Goal: Task Accomplishment & Management: Manage account settings

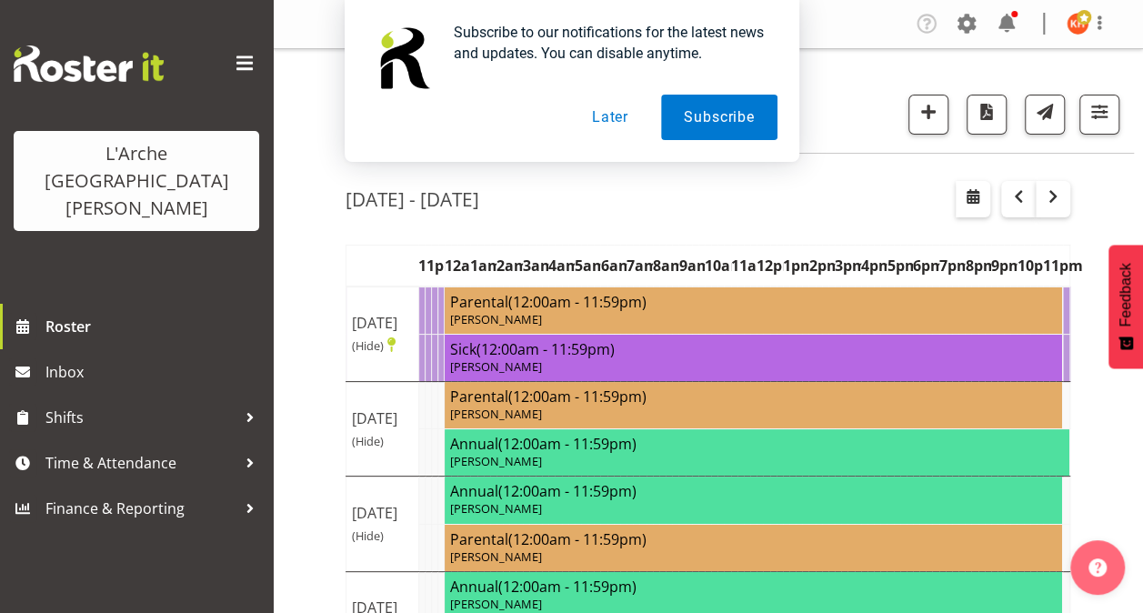
click at [612, 116] on button "Later" at bounding box center [610, 117] width 82 height 45
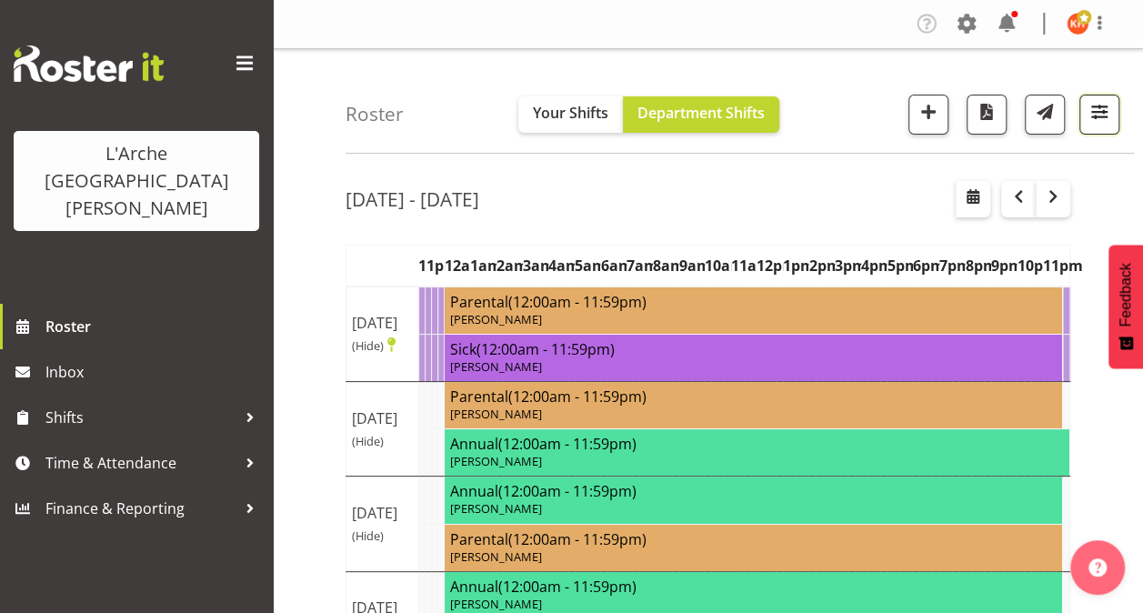
click at [1103, 115] on span "button" at bounding box center [1099, 112] width 24 height 24
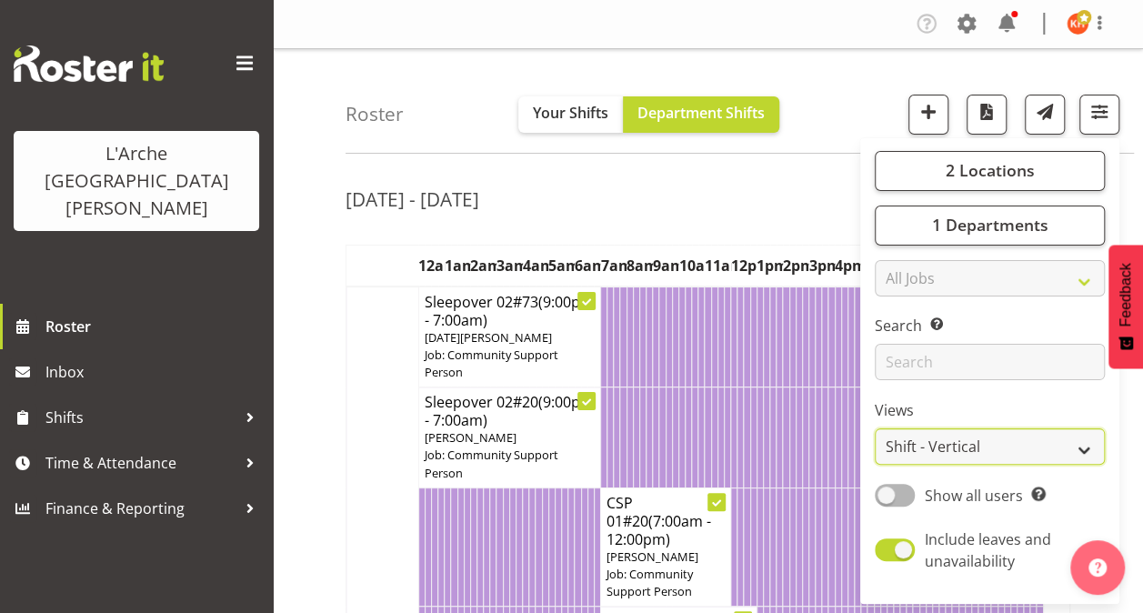
click at [908, 444] on select "Staff Role Shift - Horizontal Shift - Vertical Staff - Location" at bounding box center [989, 446] width 230 height 36
select select "staff"
click at [875, 428] on select "Staff Role Shift - Horizontal Shift - Vertical Staff - Location" at bounding box center [989, 446] width 230 height 36
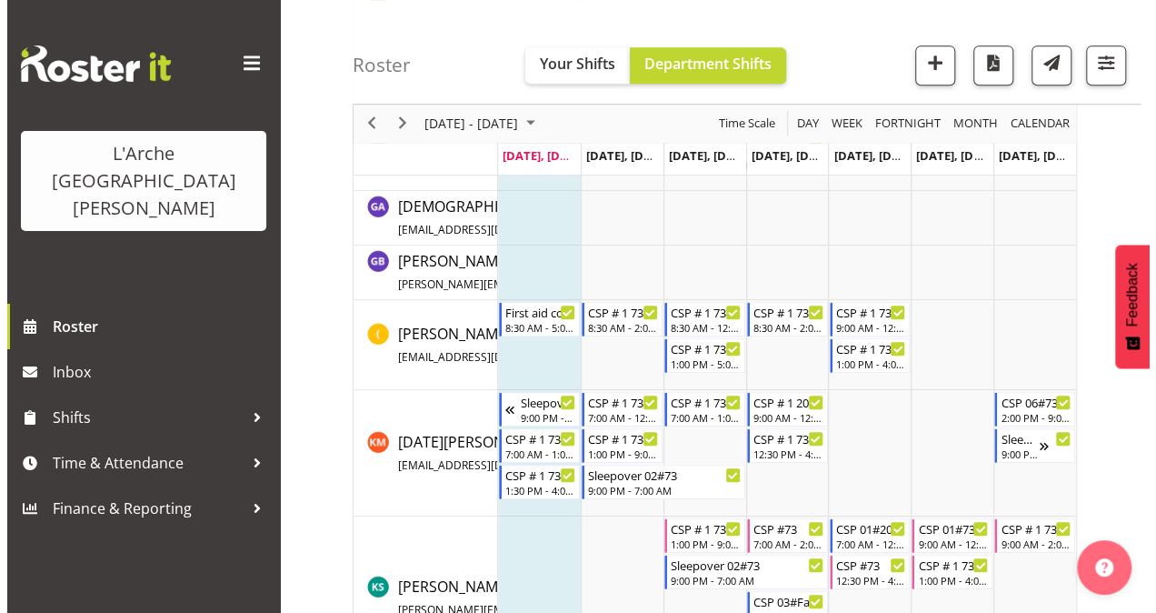
scroll to position [467, 0]
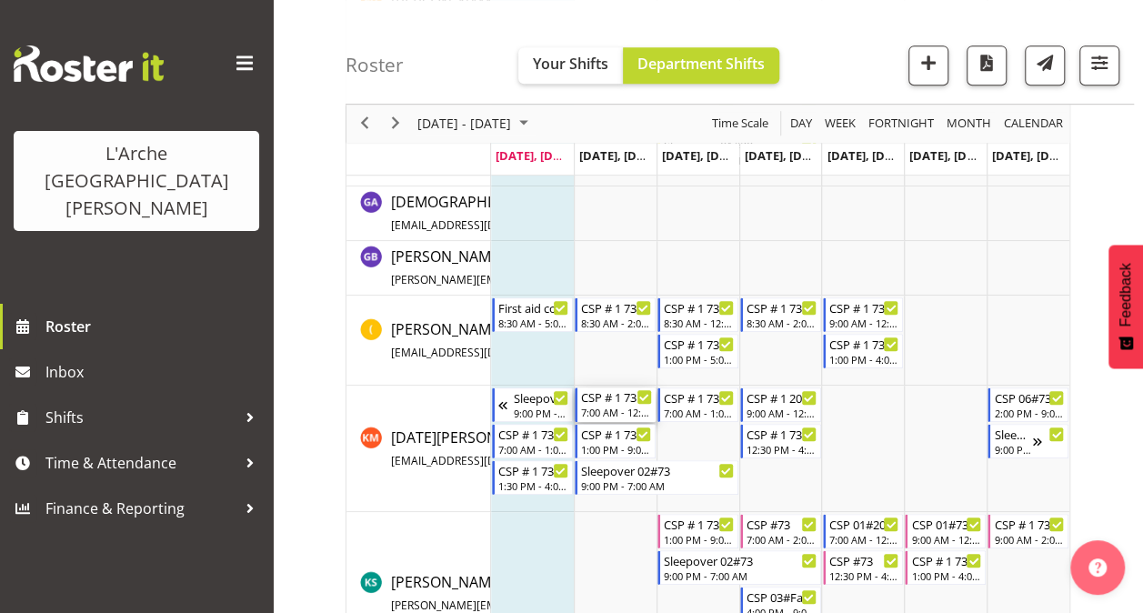
click at [608, 402] on div "CSP # 1 73" at bounding box center [616, 396] width 71 height 18
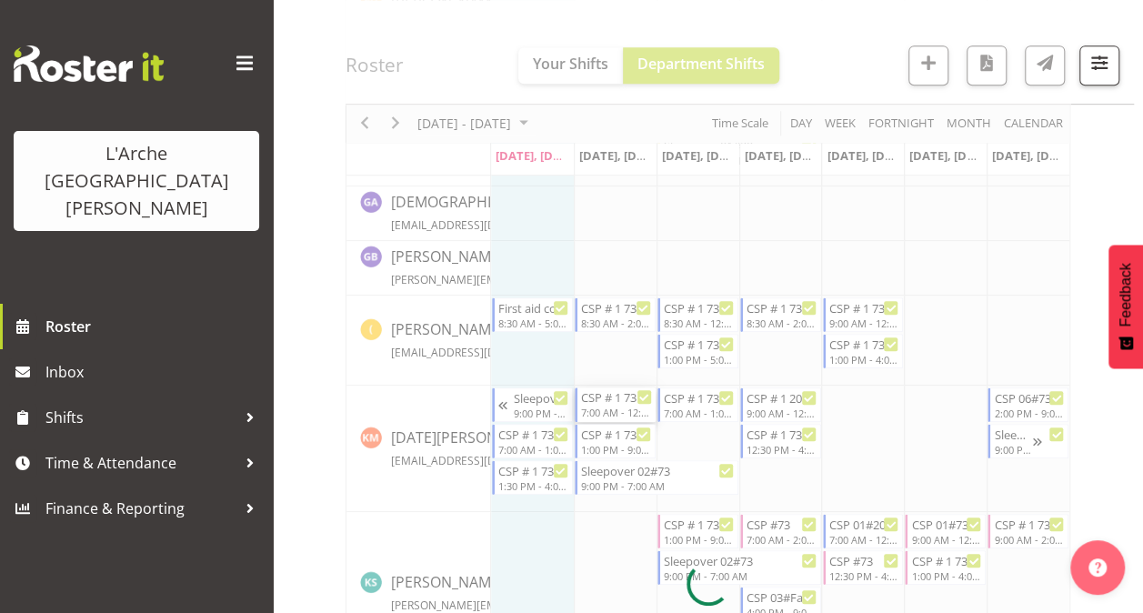
select select
select select "8"
select select "2025"
select select "7"
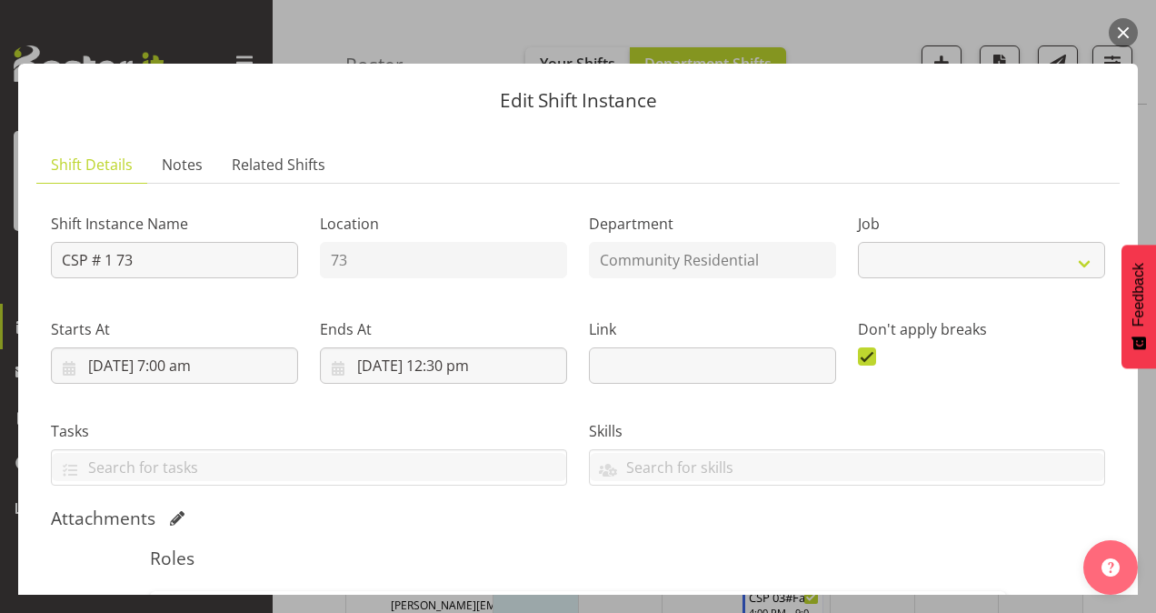
select select "2"
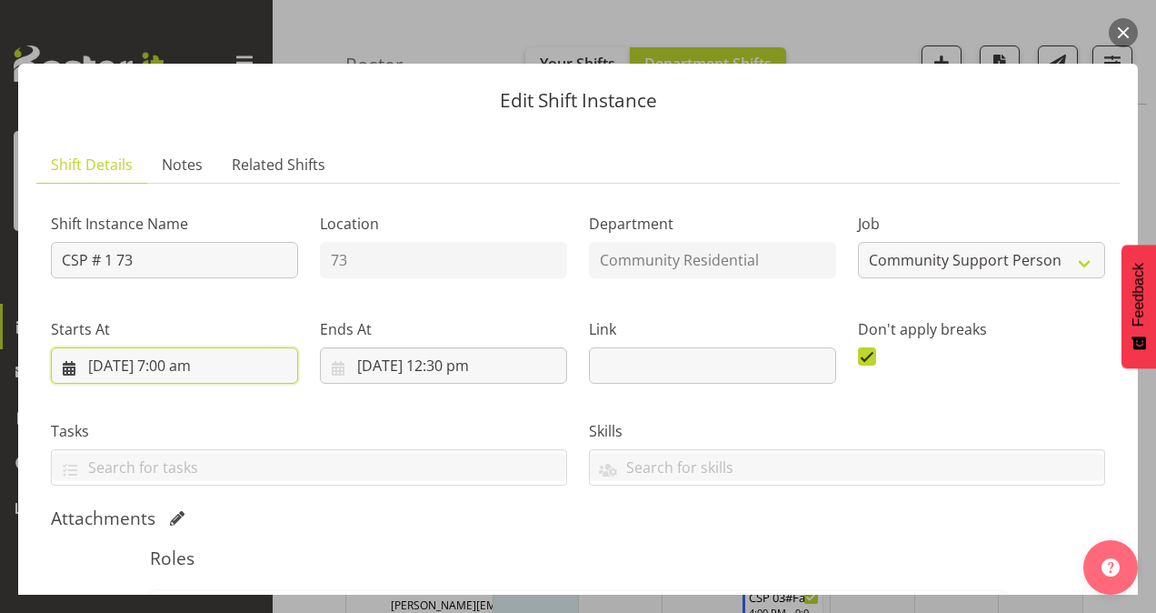
click at [175, 362] on input "[DATE] 7:00 am" at bounding box center [174, 365] width 247 height 36
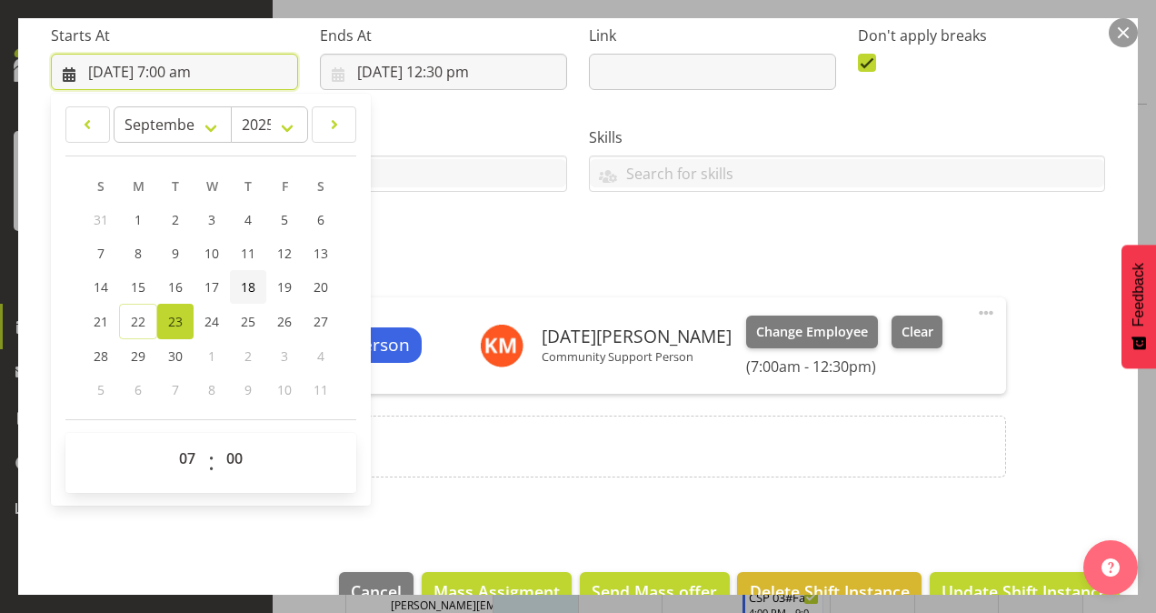
scroll to position [304, 0]
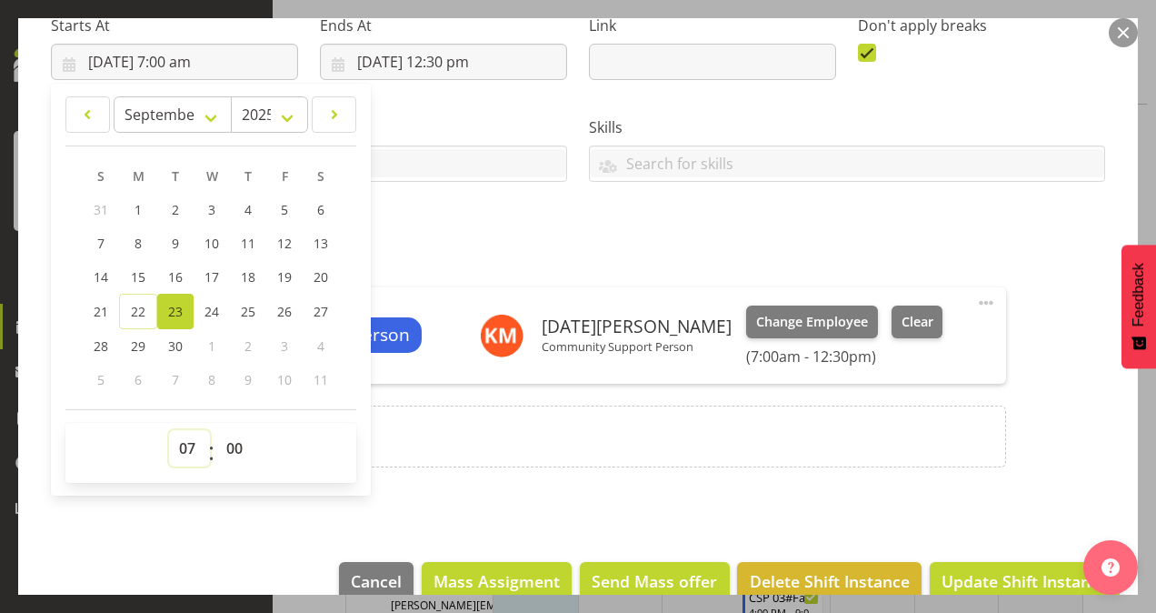
click at [189, 443] on select "00 01 02 03 04 05 06 07 08 09 10 11 12 13 14 15 16 17 18 19 20 21 22 23" at bounding box center [189, 448] width 41 height 36
select select "9"
click at [169, 430] on select "00 01 02 03 04 05 06 07 08 09 10 11 12 13 14 15 16 17 18 19 20 21 22 23" at bounding box center [189, 448] width 41 height 36
type input "[DATE] 9:00 am"
click at [480, 488] on section "Shift Instance Name CSP # 1 73 Location 73 Department Community Residential Job…" at bounding box center [578, 192] width 1084 height 624
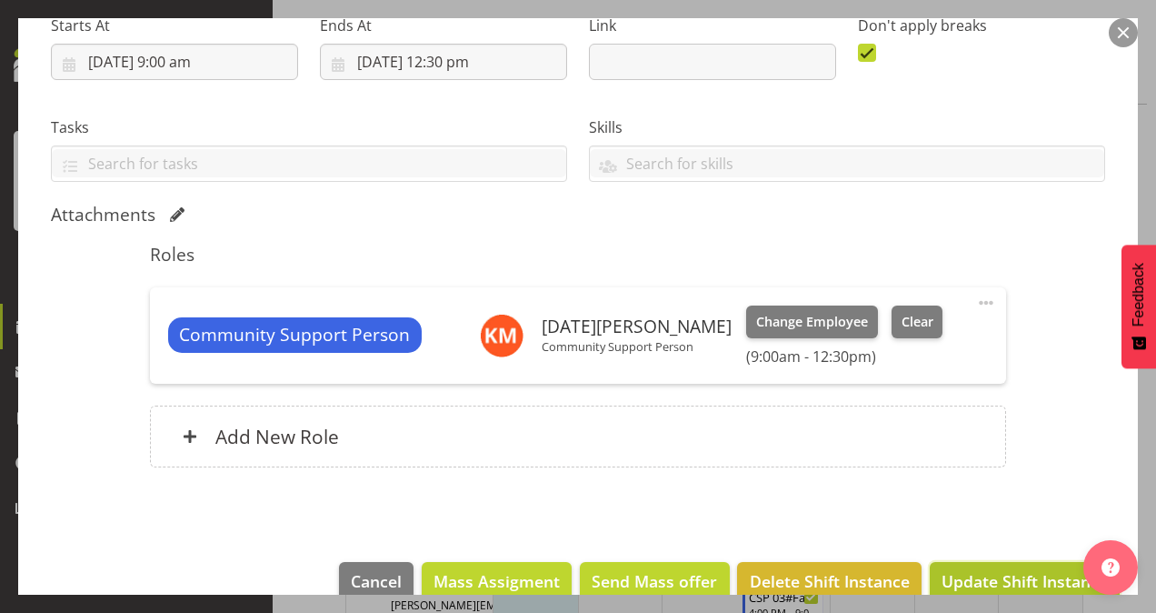
click at [1001, 569] on span "Update Shift Instance" at bounding box center [1025, 581] width 166 height 24
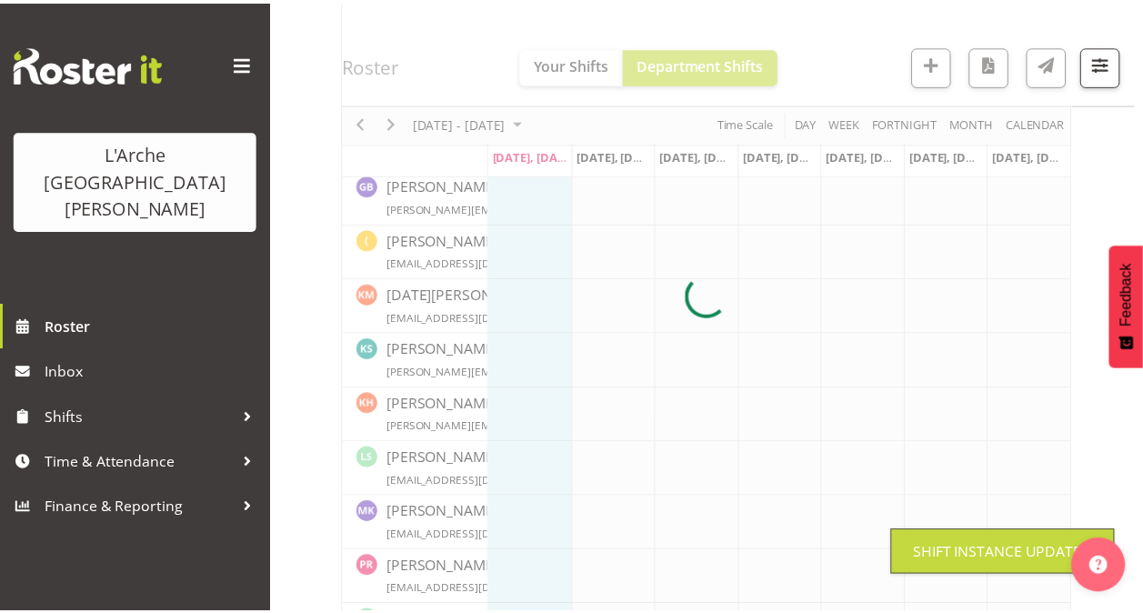
scroll to position [432, 0]
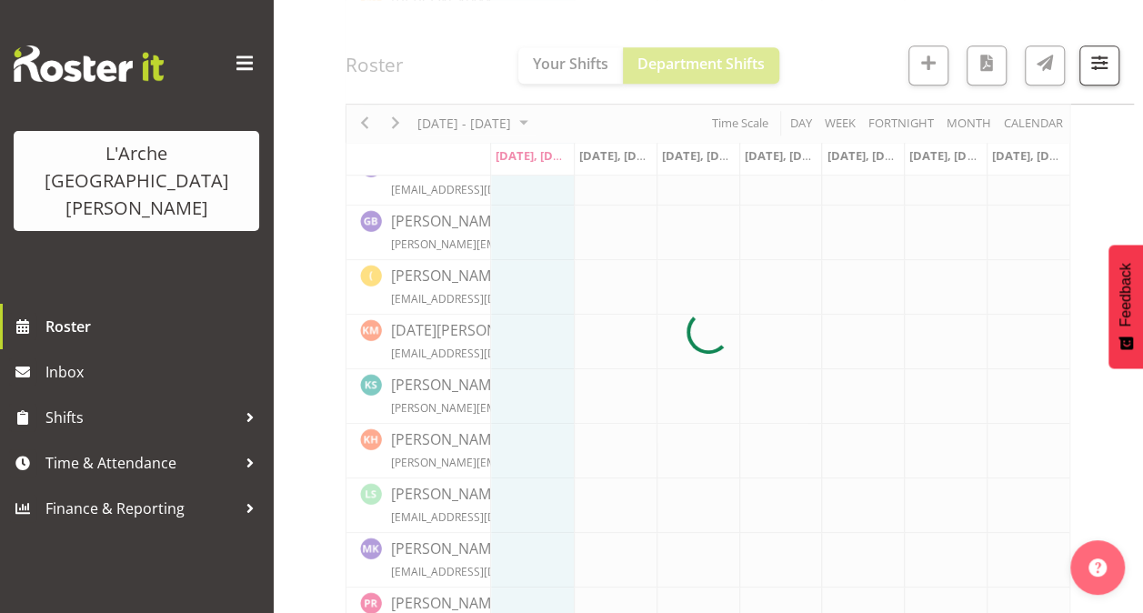
click at [257, 57] on span at bounding box center [244, 63] width 29 height 29
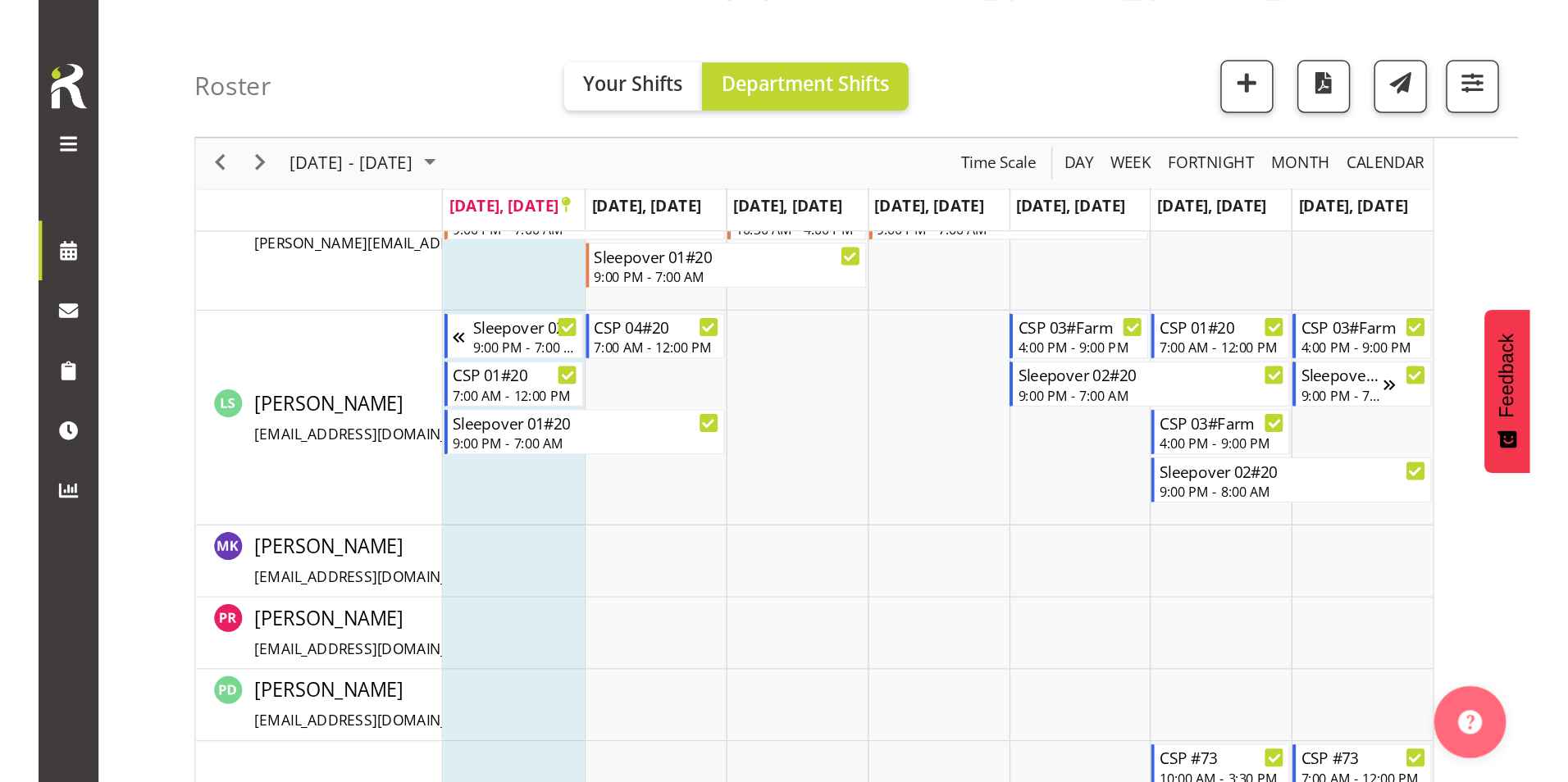
scroll to position [477, 0]
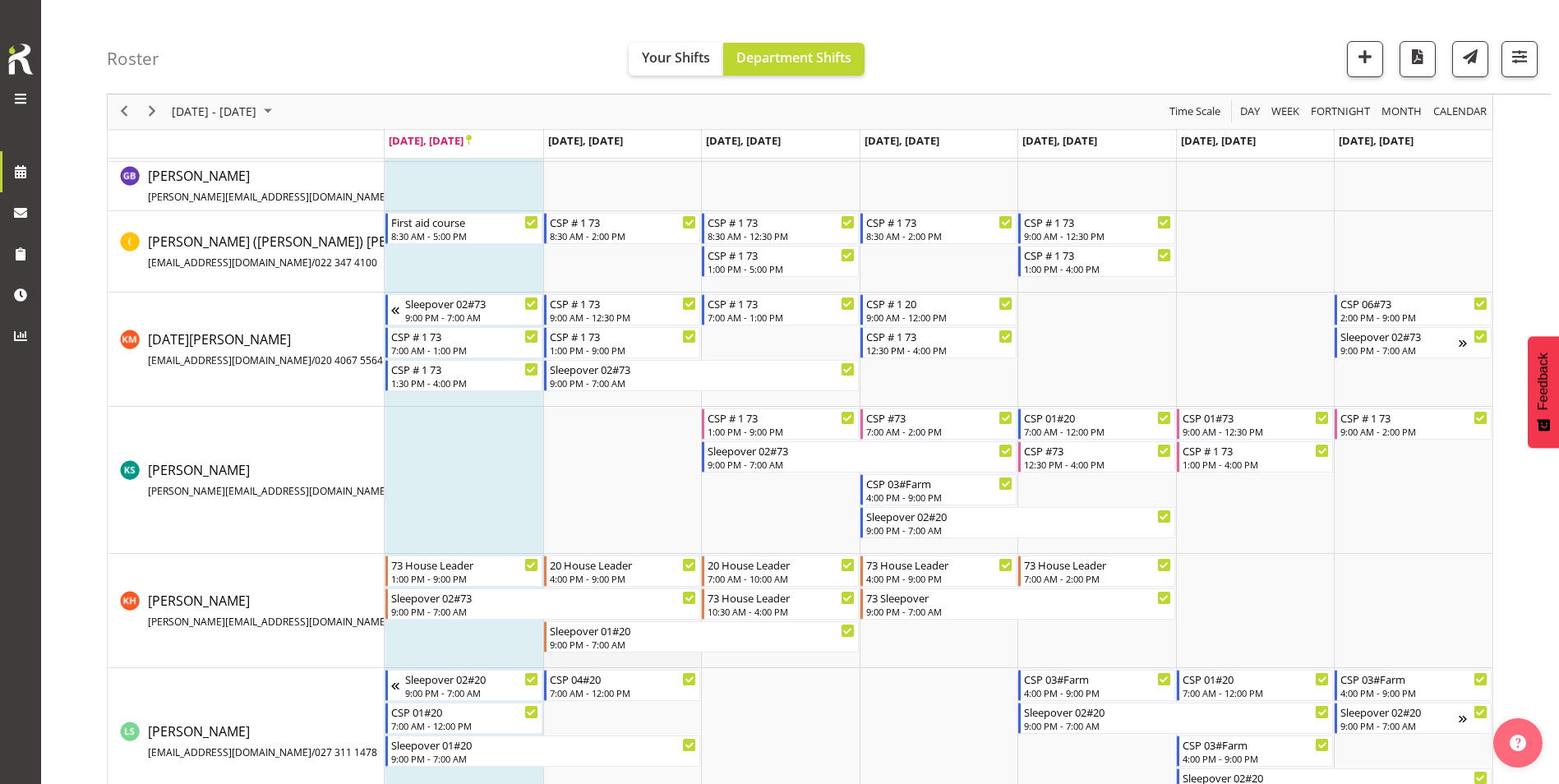
click at [676, 553] on td "Timeline Week of September 22, 2025" at bounding box center [622, 611] width 158 height 114
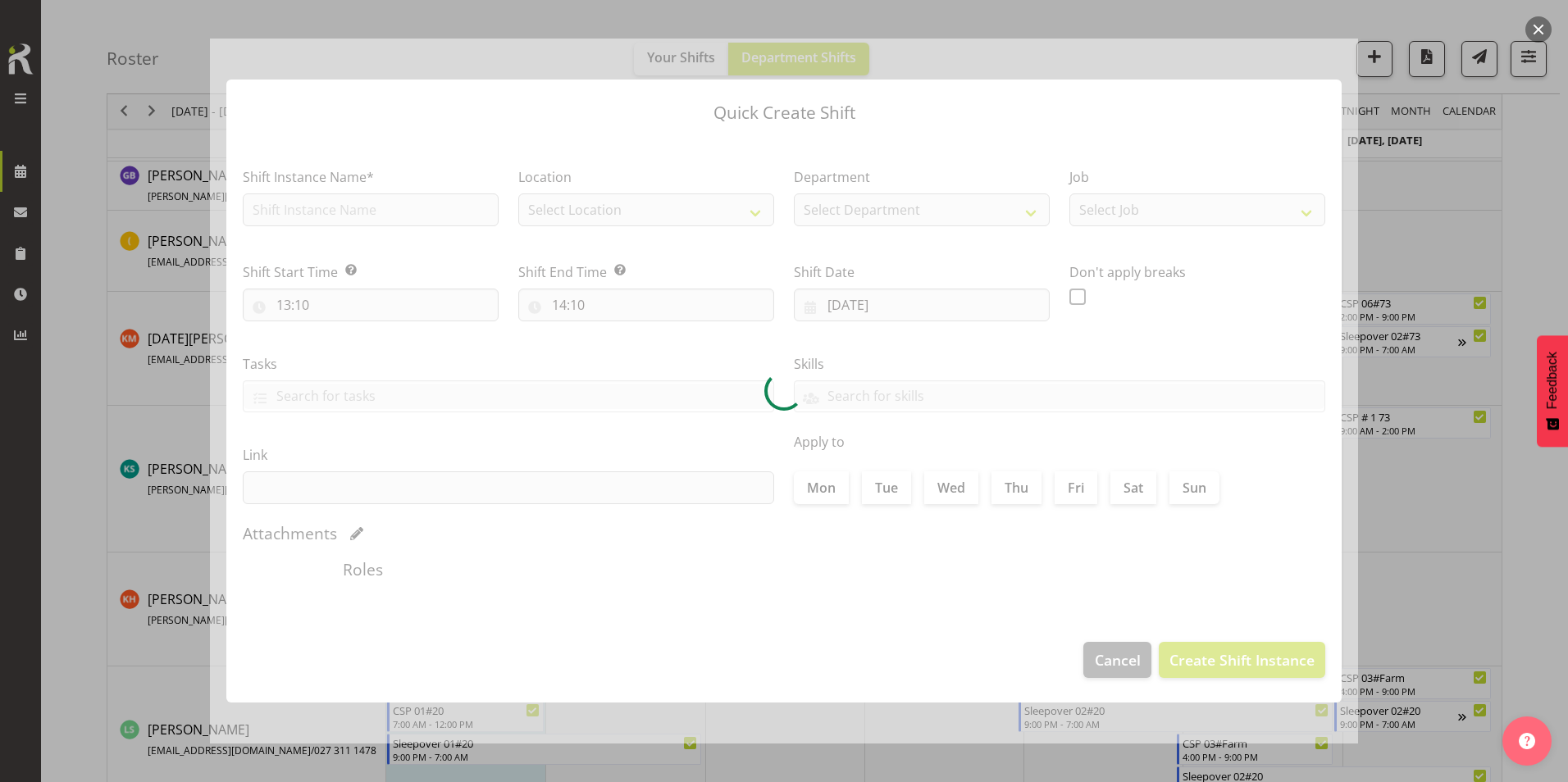
type input "[DATE]"
checkbox input "true"
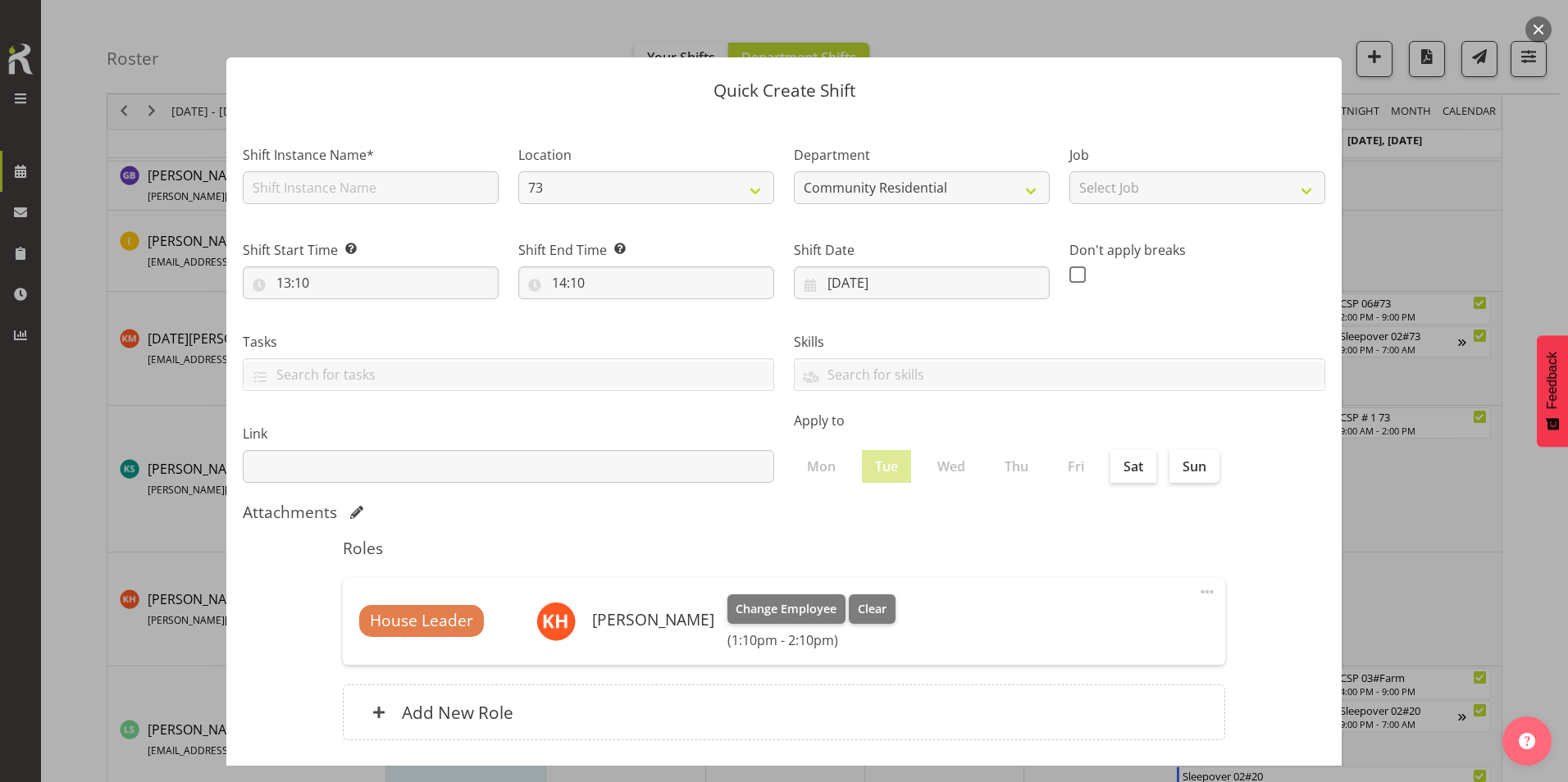
click at [81, 511] on div at bounding box center [784, 391] width 1568 height 782
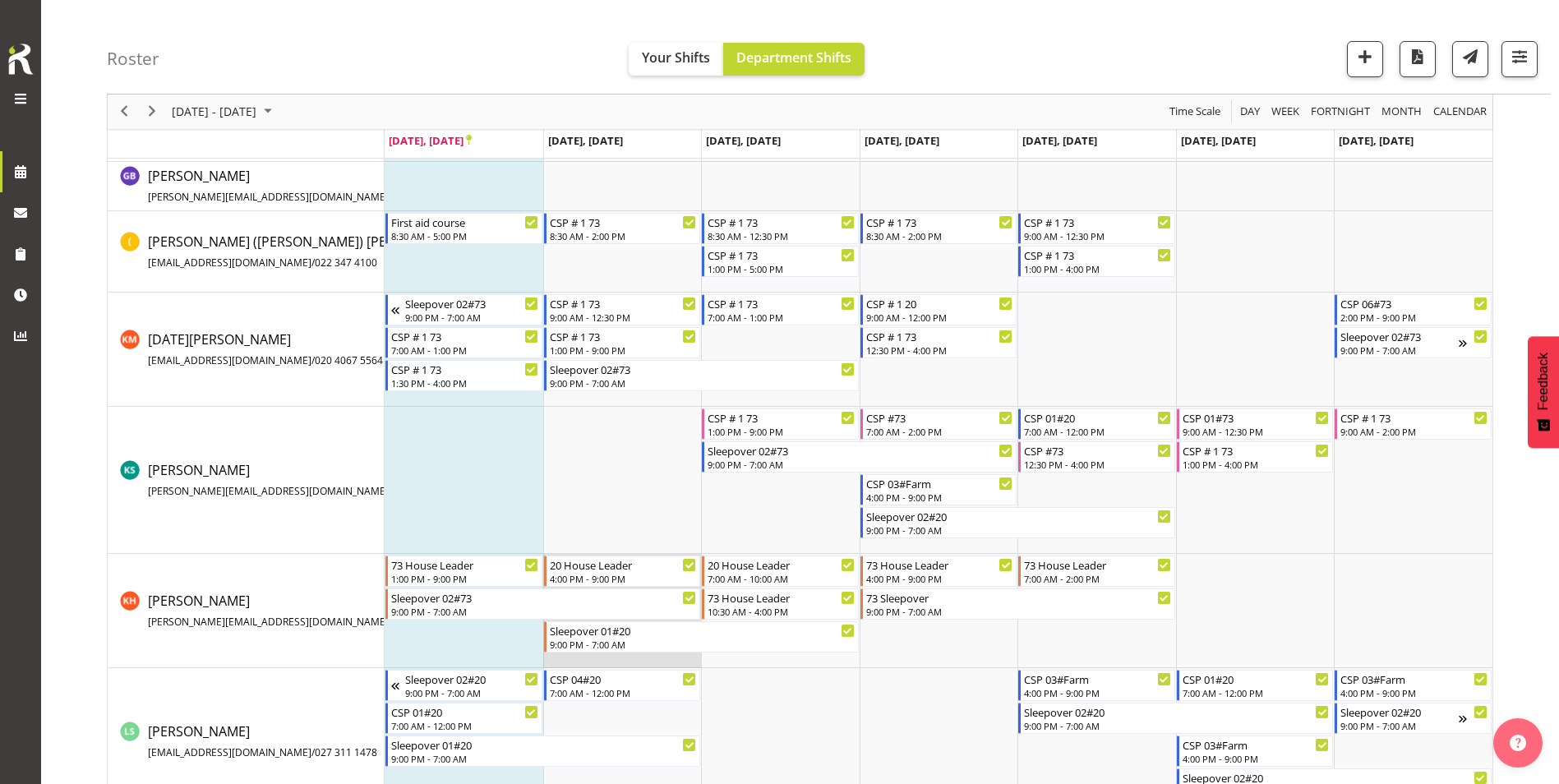
click at [610, 553] on td "Timeline Week of September 22, 2025" at bounding box center [622, 611] width 158 height 114
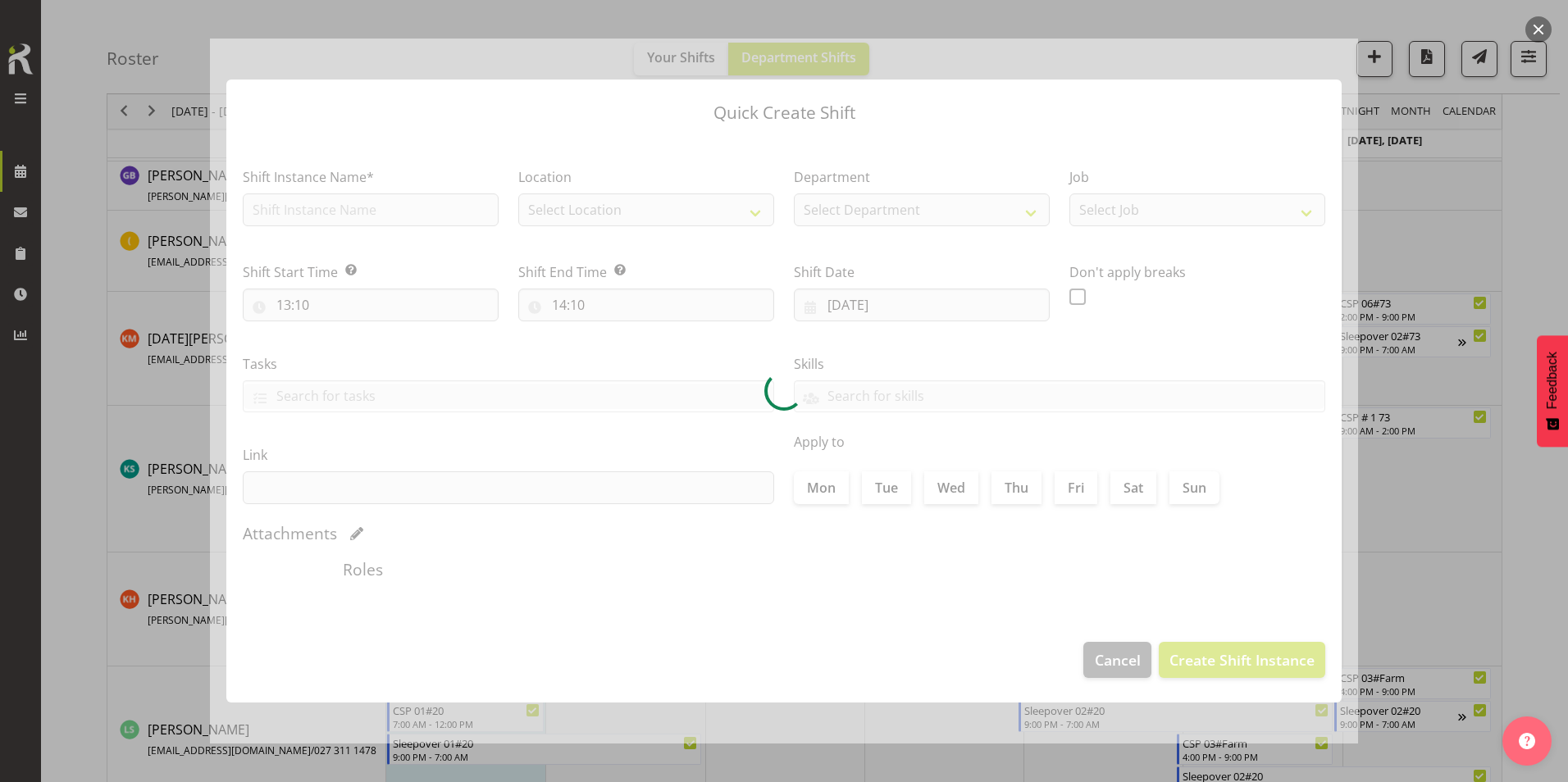
type input "[DATE]"
checkbox input "true"
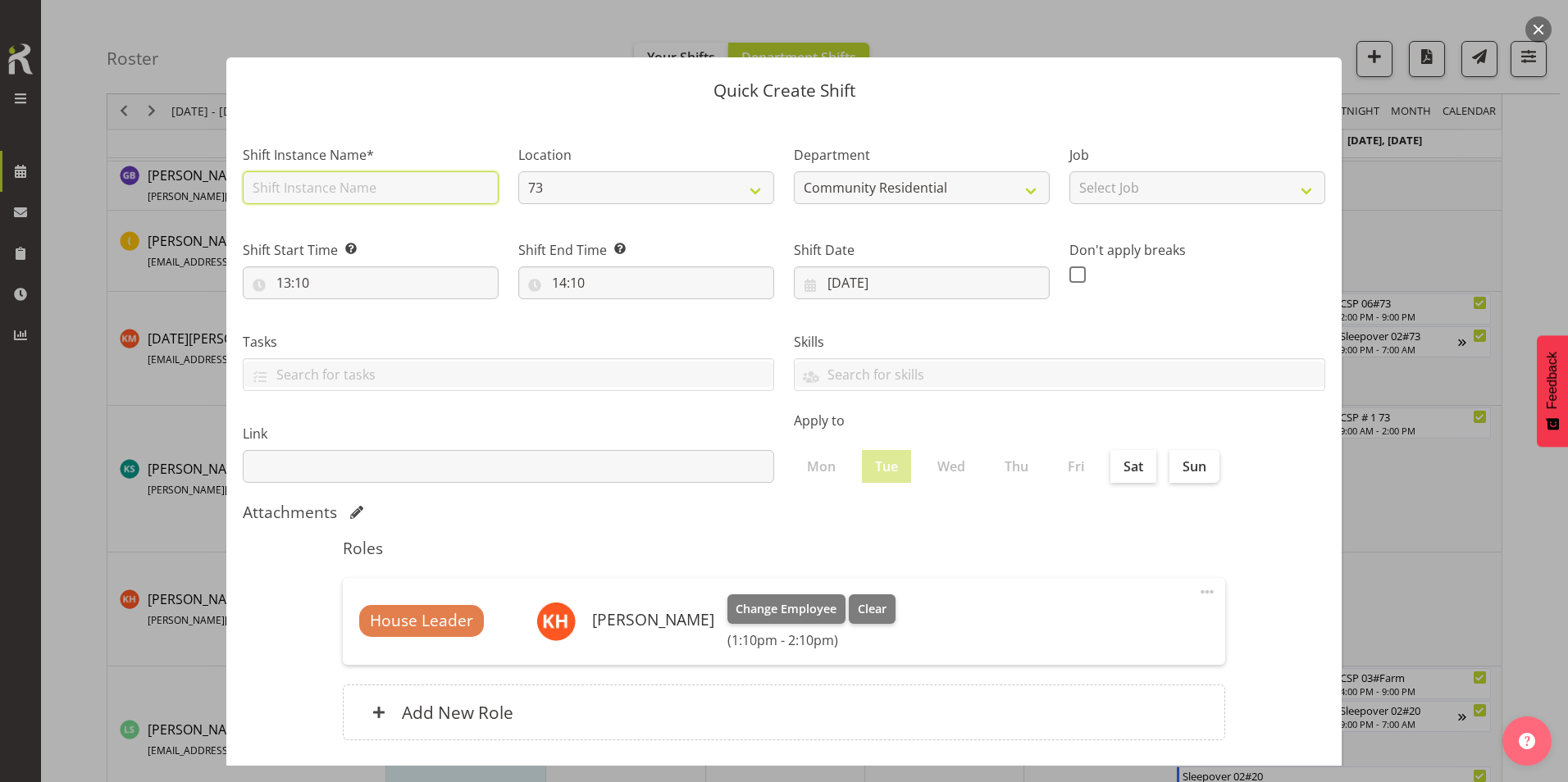
click at [300, 191] on input "text" at bounding box center [371, 188] width 256 height 32
type input "73 House Leader"
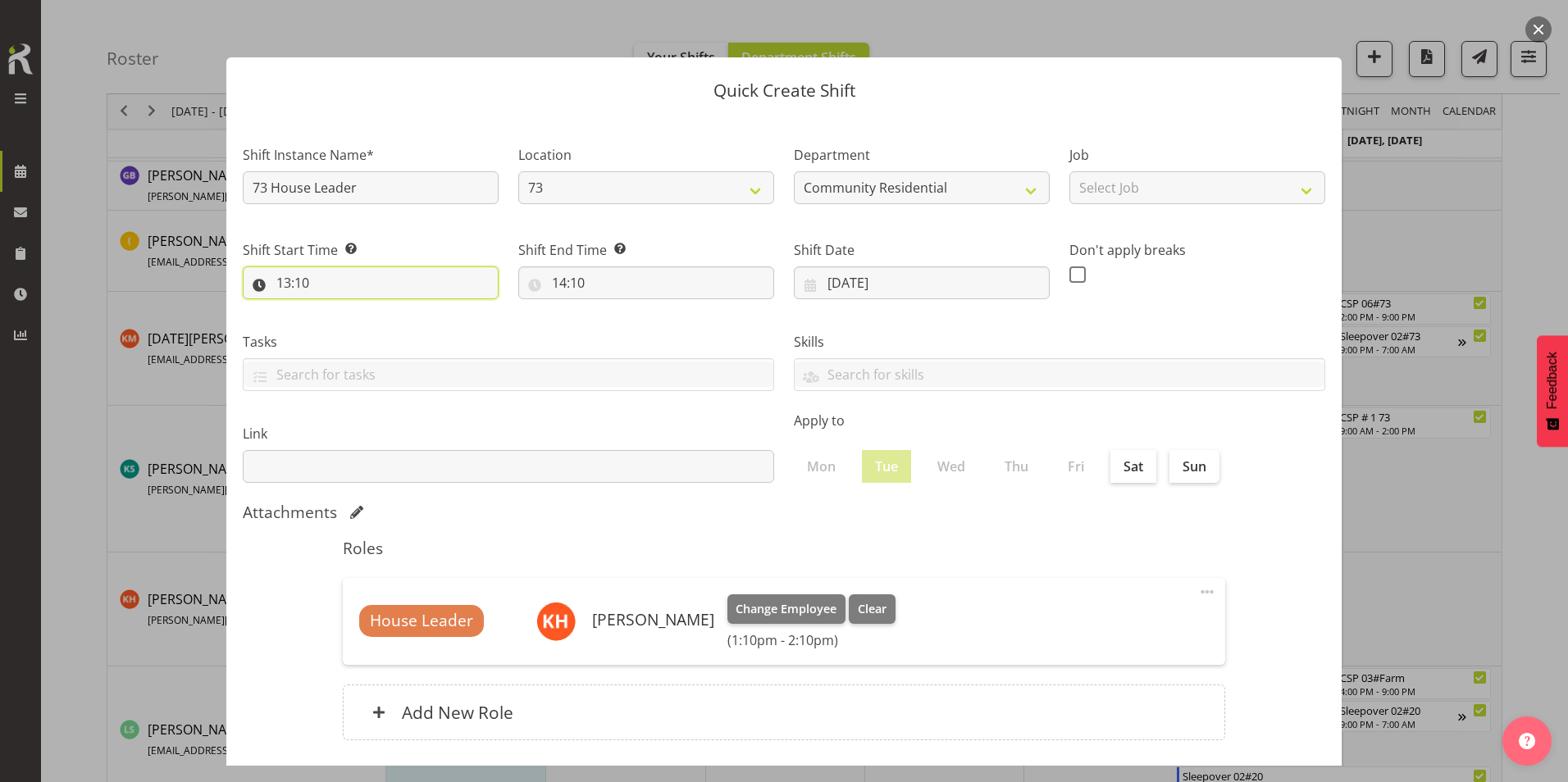
click at [287, 283] on input "13:10" at bounding box center [371, 282] width 256 height 32
click at [356, 321] on select "00 01 02 03 04 05 06 07 08 09 10 11 12 13 14 15 16 17 18 19 20 21 22 23" at bounding box center [355, 326] width 37 height 32
select select "14"
click at [337, 309] on select "00 01 02 03 04 05 06 07 08 09 10 11 12 13 14 15 16 17 18 19 20 21 22 23" at bounding box center [355, 326] width 37 height 32
type input "14:10"
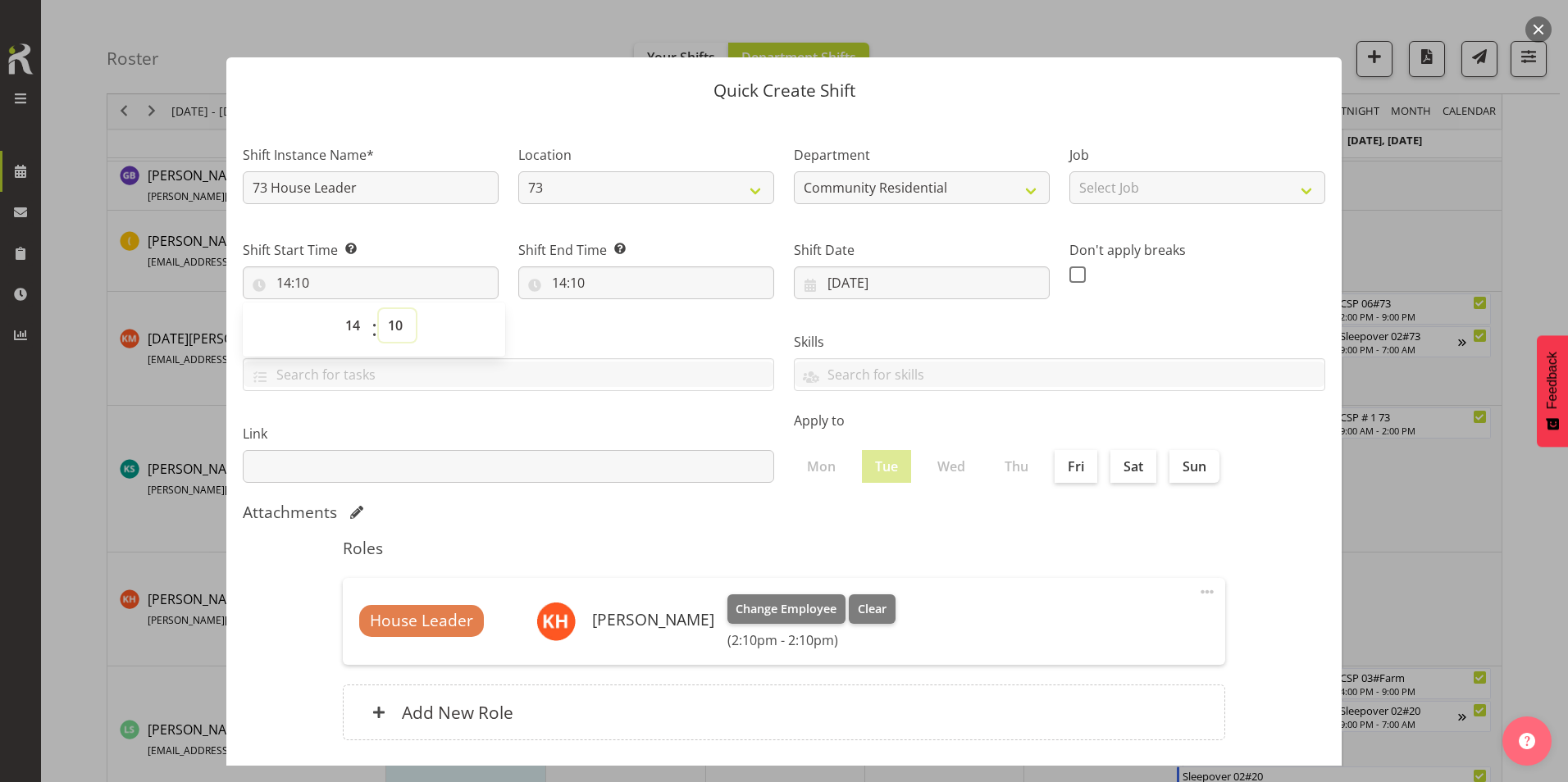
click at [401, 322] on select "00 01 02 03 04 05 06 07 08 09 10 11 12 13 14 15 16 17 18 19 20 21 22 23 24 25 2…" at bounding box center [397, 326] width 37 height 32
select select "0"
click at [379, 309] on select "00 01 02 03 04 05 06 07 08 09 10 11 12 13 14 15 16 17 18 19 20 21 22 23 24 25 2…" at bounding box center [397, 326] width 37 height 32
type input "14:00"
click at [560, 276] on input "14:10" at bounding box center [647, 282] width 256 height 32
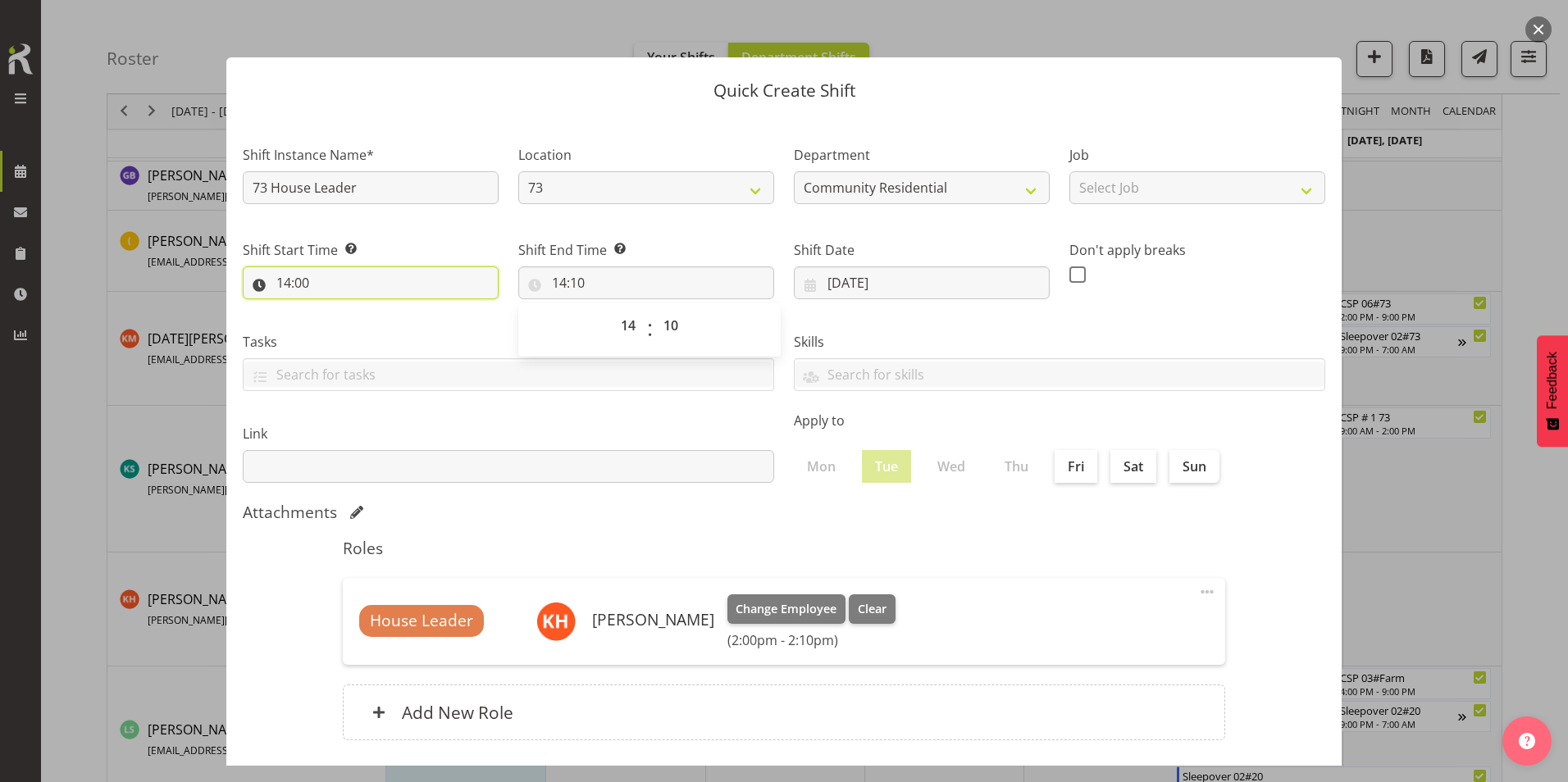
click at [281, 281] on input "14:00" at bounding box center [371, 282] width 256 height 32
click at [353, 322] on select "00 01 02 03 04 05 06 07 08 09 10 11 12 13 14 15 16 17 18 19 20 21 22 23" at bounding box center [355, 326] width 37 height 32
select select "13"
click at [337, 309] on select "00 01 02 03 04 05 06 07 08 09 10 11 12 13 14 15 16 17 18 19 20 21 22 23" at bounding box center [355, 326] width 37 height 32
type input "13:00"
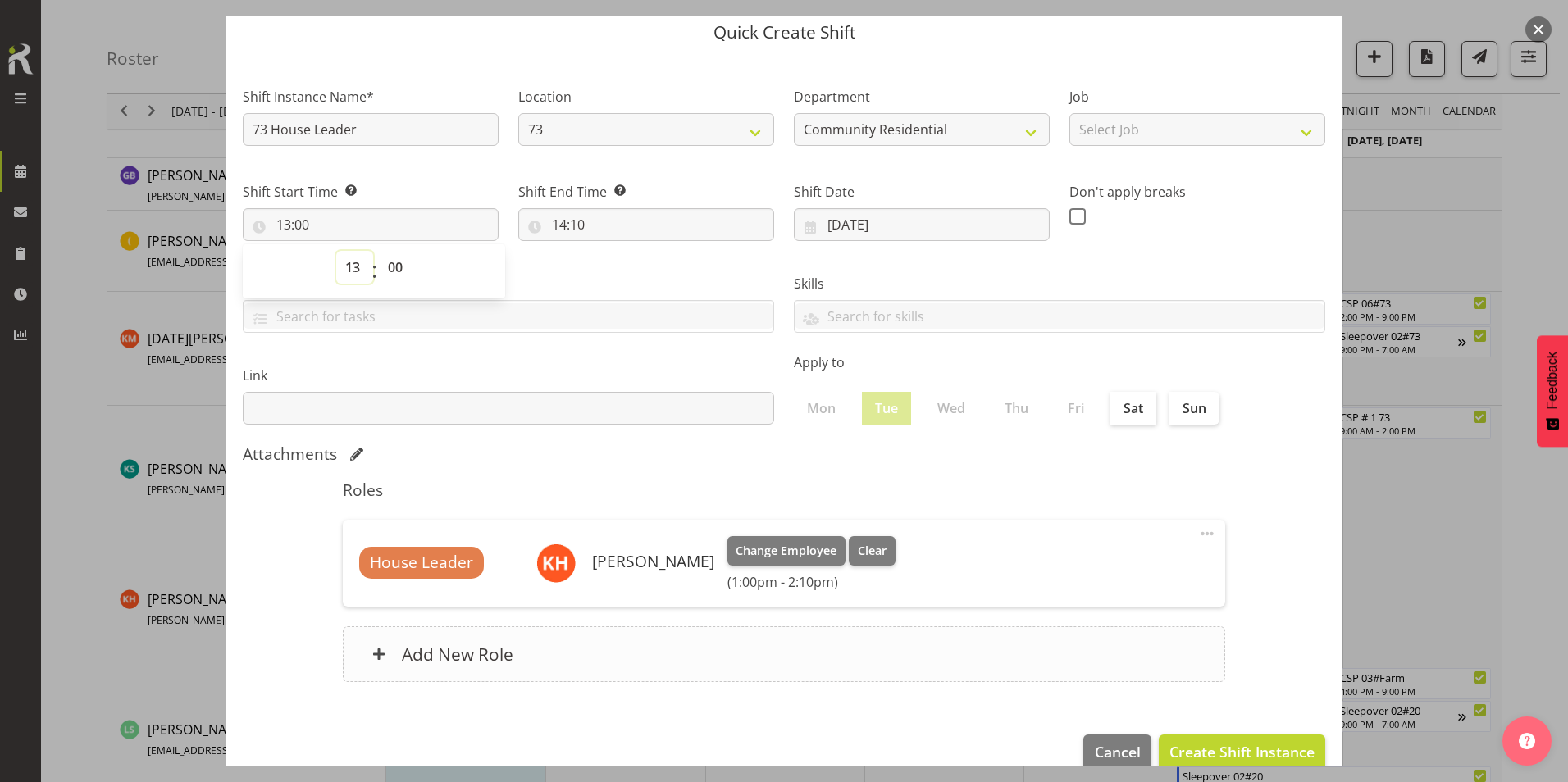
scroll to position [87, 0]
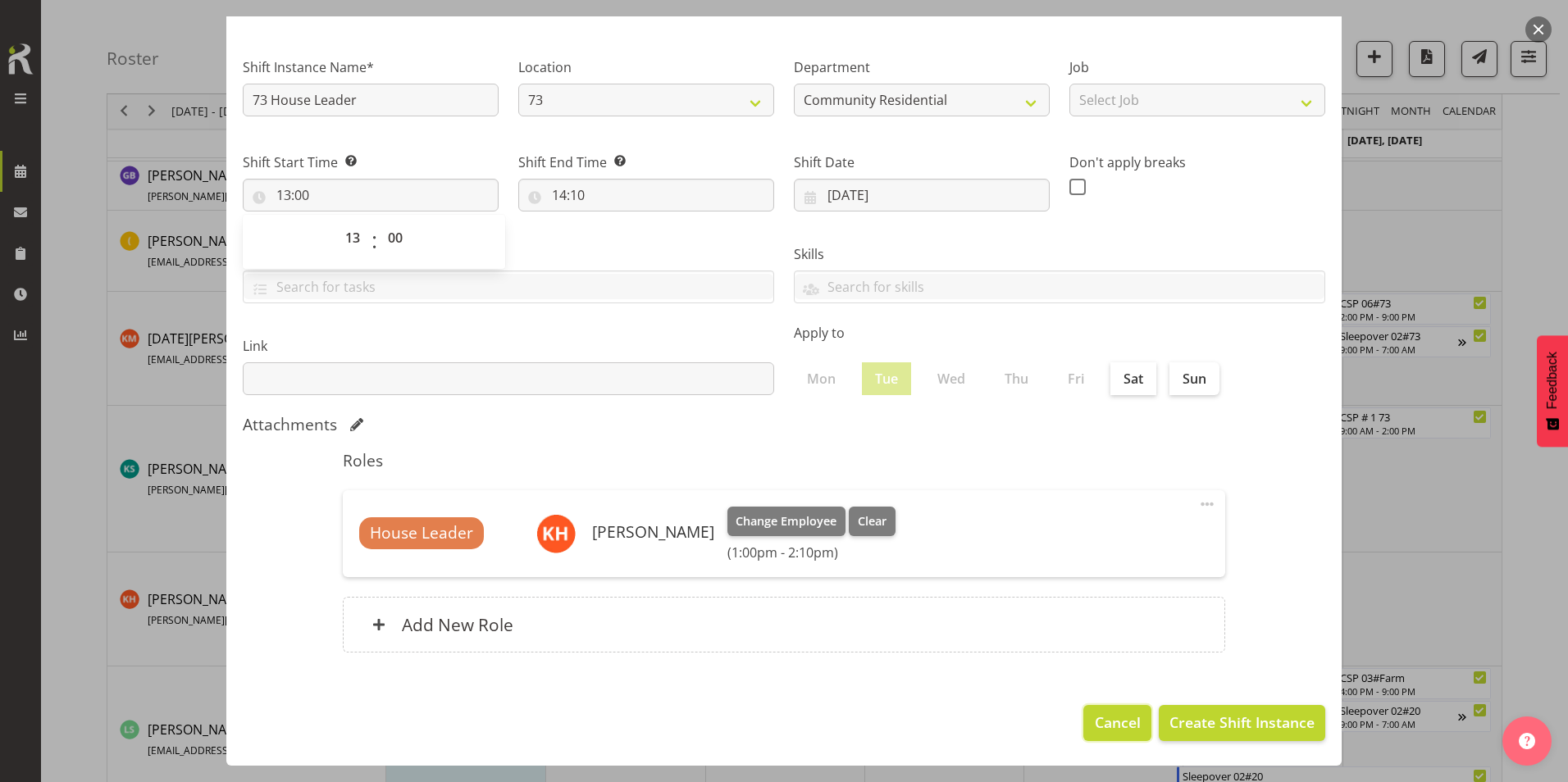
click at [1030, 552] on button "Cancel" at bounding box center [1117, 723] width 68 height 36
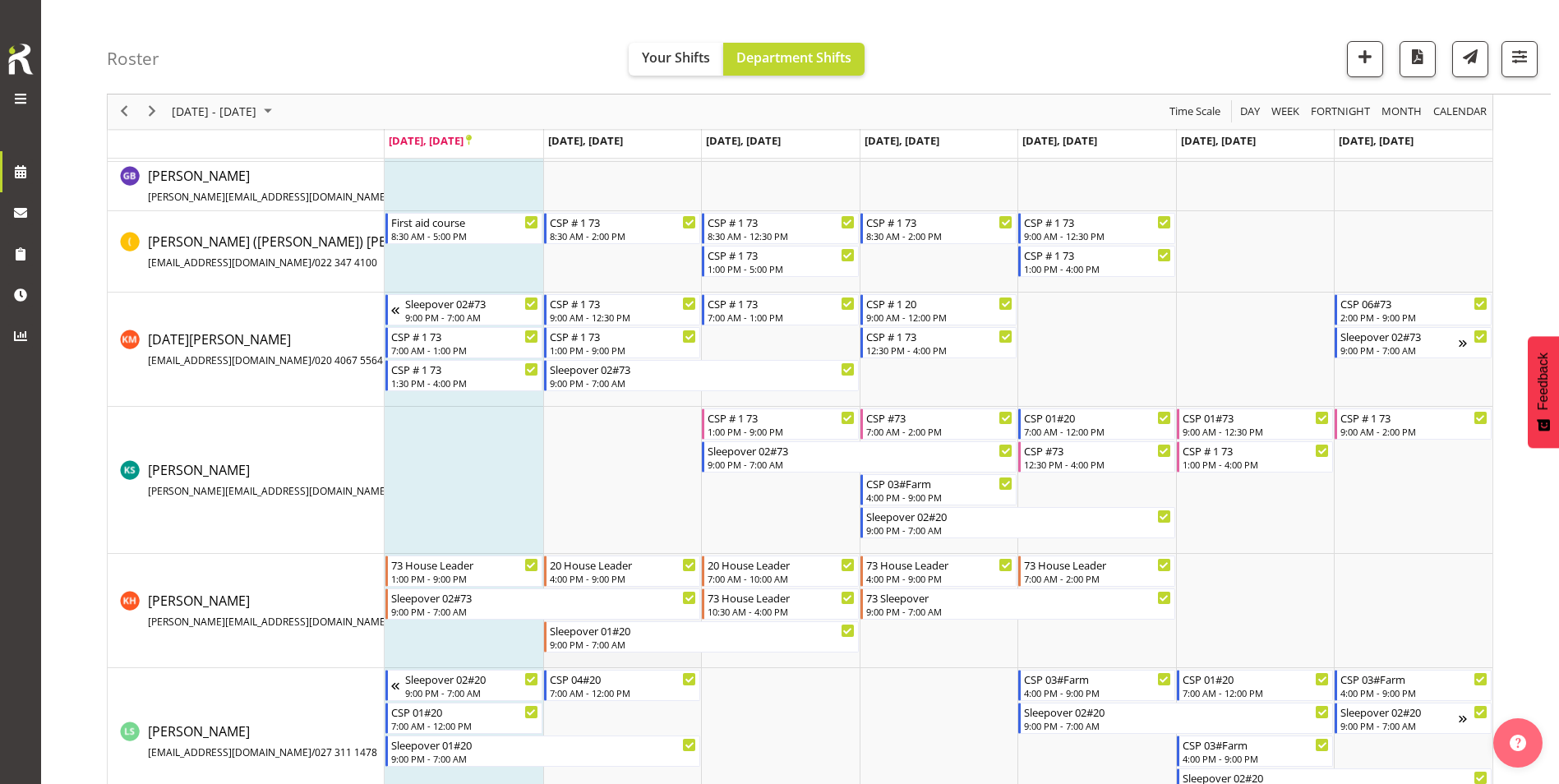
click at [630, 553] on td "Timeline Week of September 22, 2025" at bounding box center [622, 611] width 158 height 114
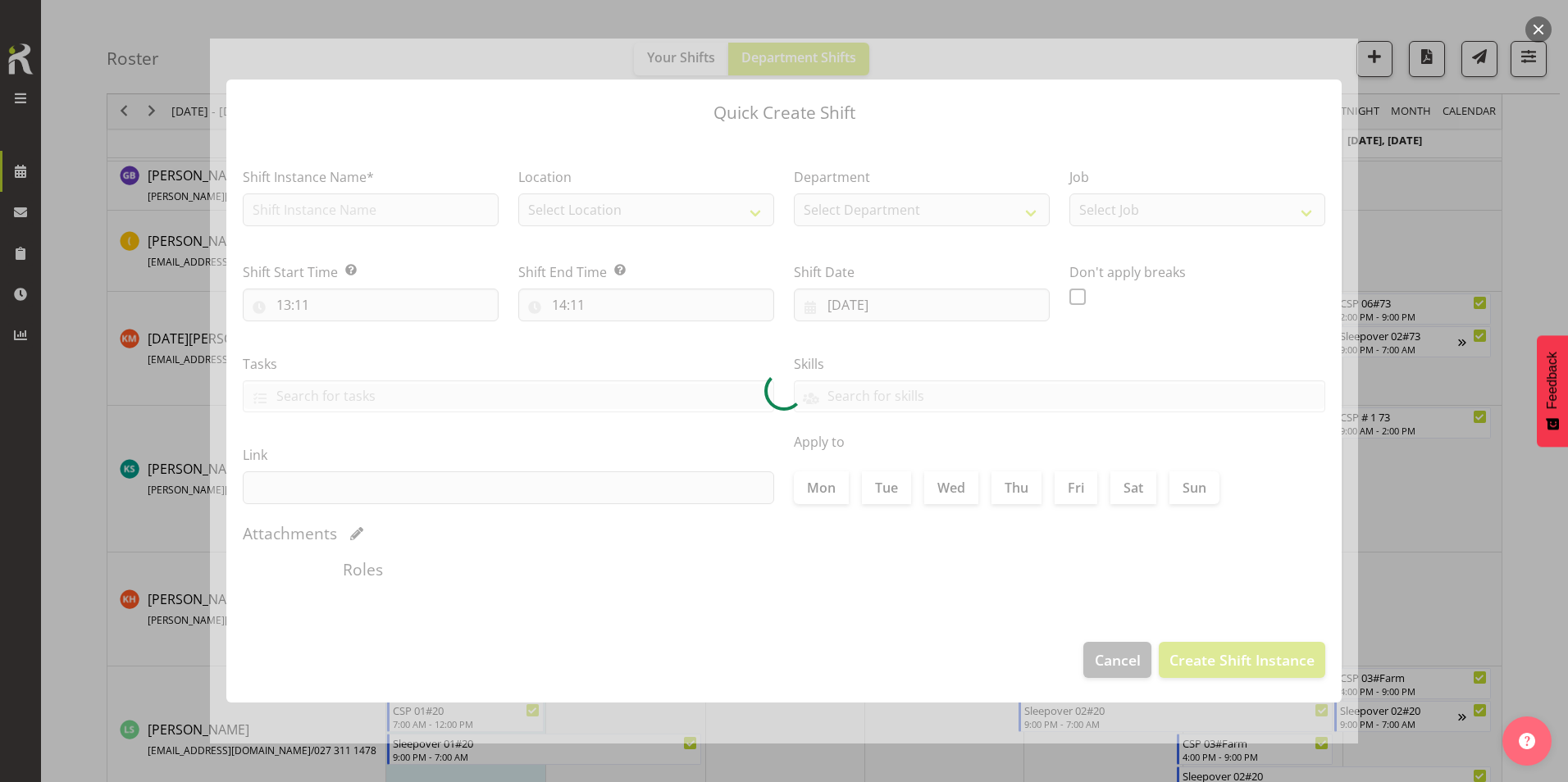
type input "[DATE]"
checkbox input "true"
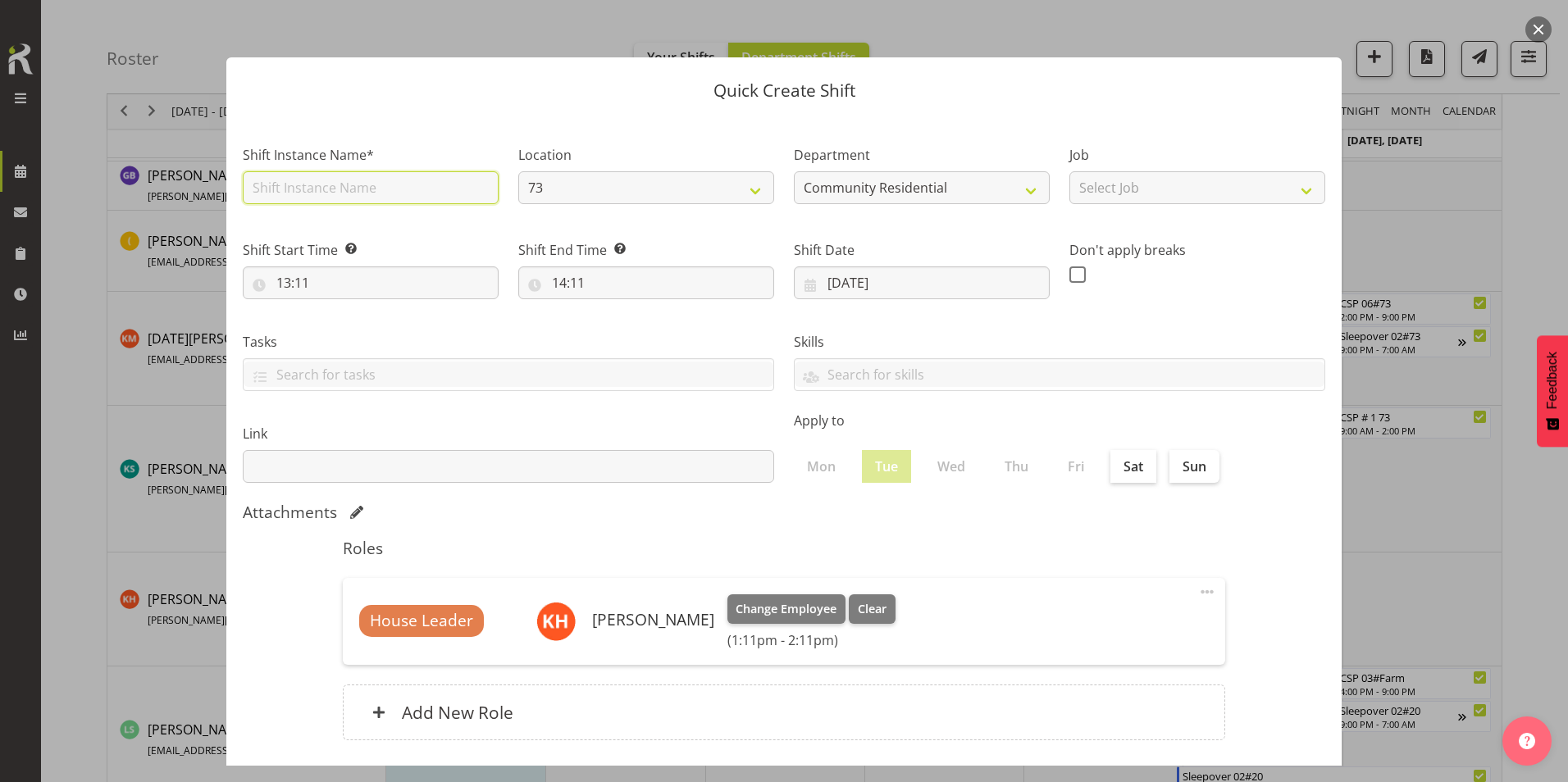
click at [332, 189] on input "text" at bounding box center [371, 188] width 256 height 32
type input "73 House Leader"
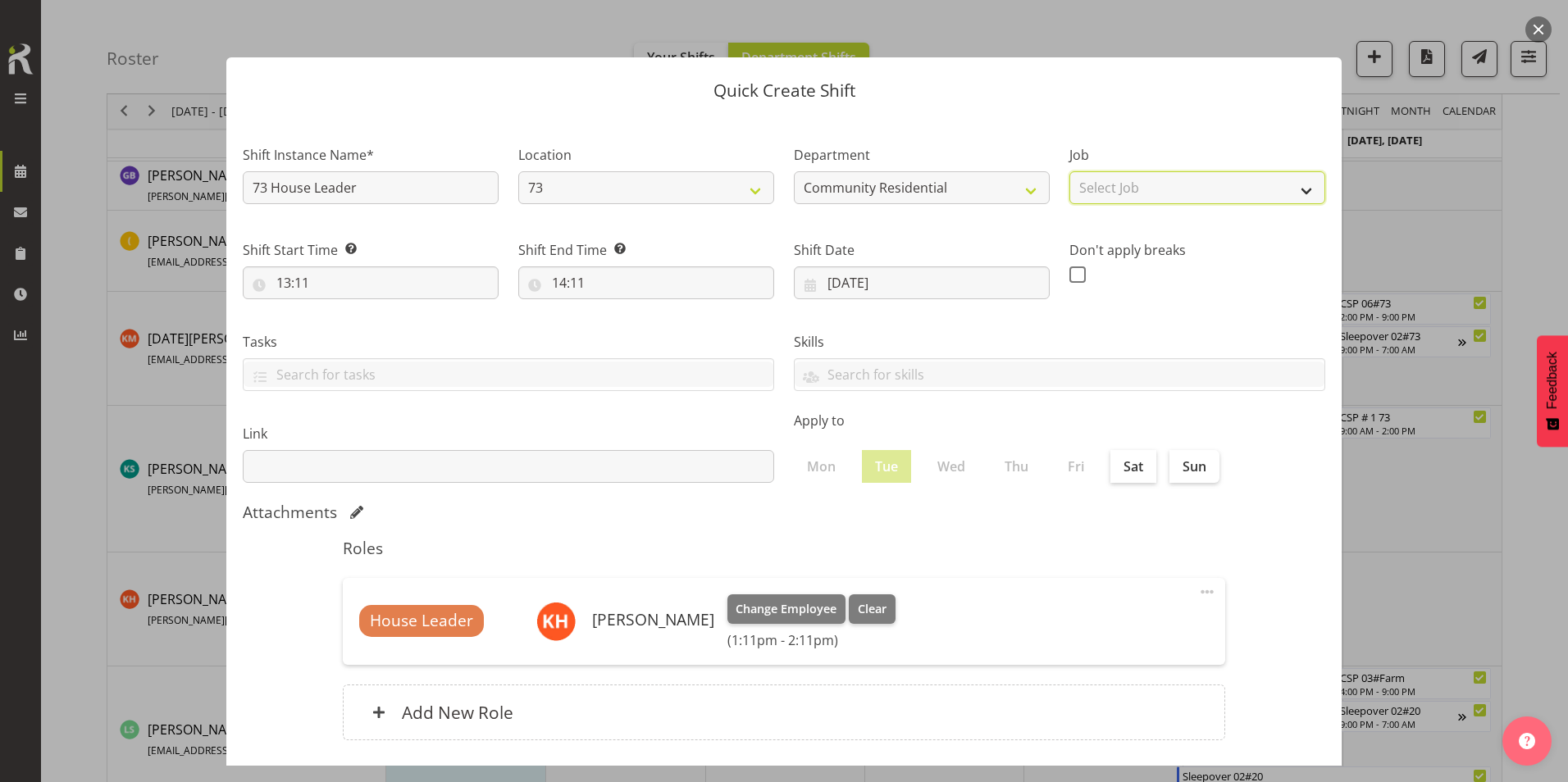
click at [1030, 182] on select "Select Job Accounts Admin Art Coordinator Community Leader Community Support Pe…" at bounding box center [1197, 188] width 256 height 32
select select "1"
click at [1030, 171] on select "Select Job Accounts Admin Art Coordinator Community Leader Community Support Pe…" at bounding box center [1197, 188] width 256 height 32
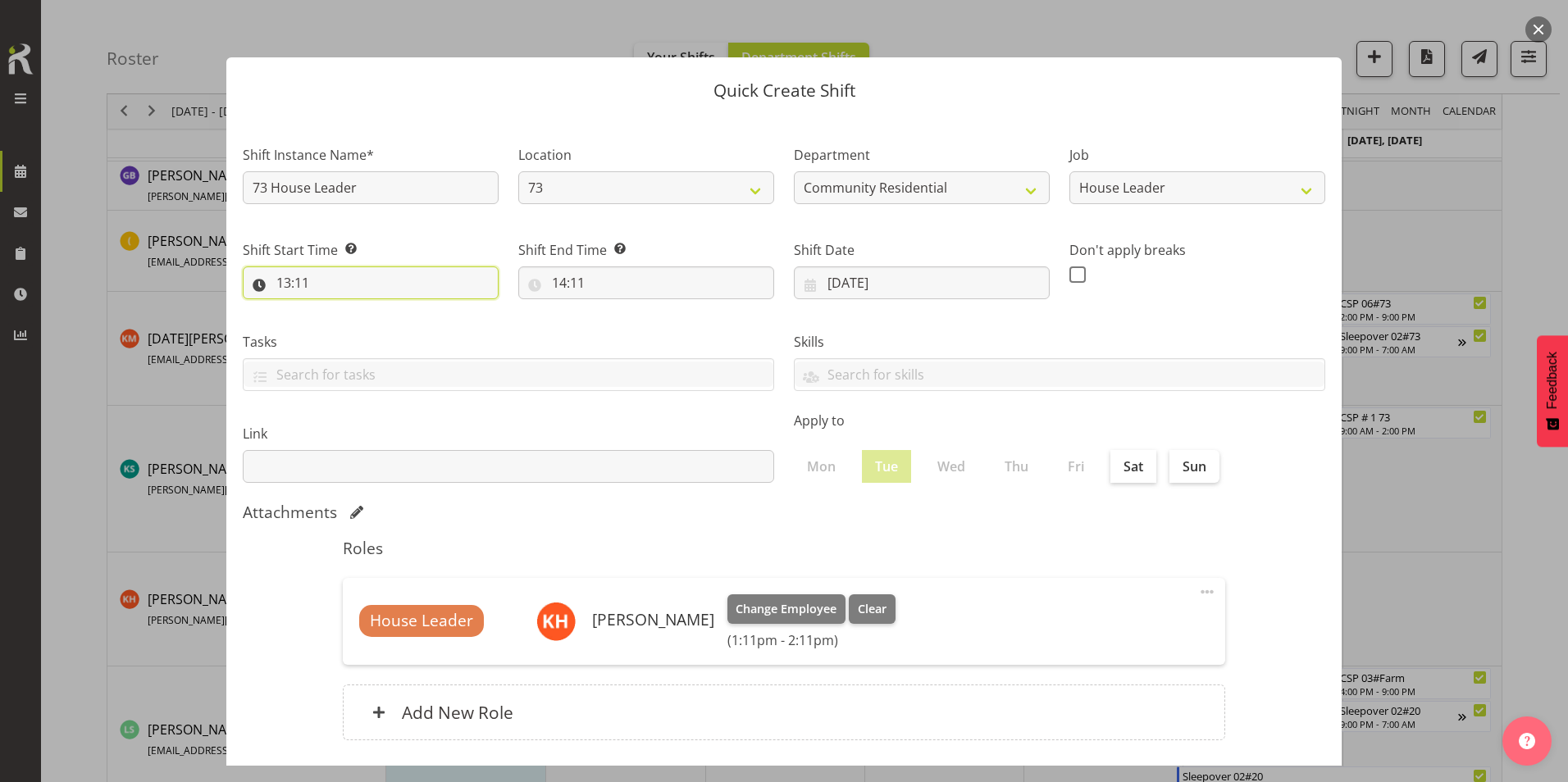
click at [302, 280] on input "13:11" at bounding box center [371, 282] width 256 height 32
click at [393, 324] on select "00 01 02 03 04 05 06 07 08 09 10 11 12 13 14 15 16 17 18 19 20 21 22 23 24 25 2…" at bounding box center [397, 326] width 37 height 32
select select "0"
click at [379, 309] on select "00 01 02 03 04 05 06 07 08 09 10 11 12 13 14 15 16 17 18 19 20 21 22 23 24 25 2…" at bounding box center [397, 326] width 37 height 32
type input "13:00"
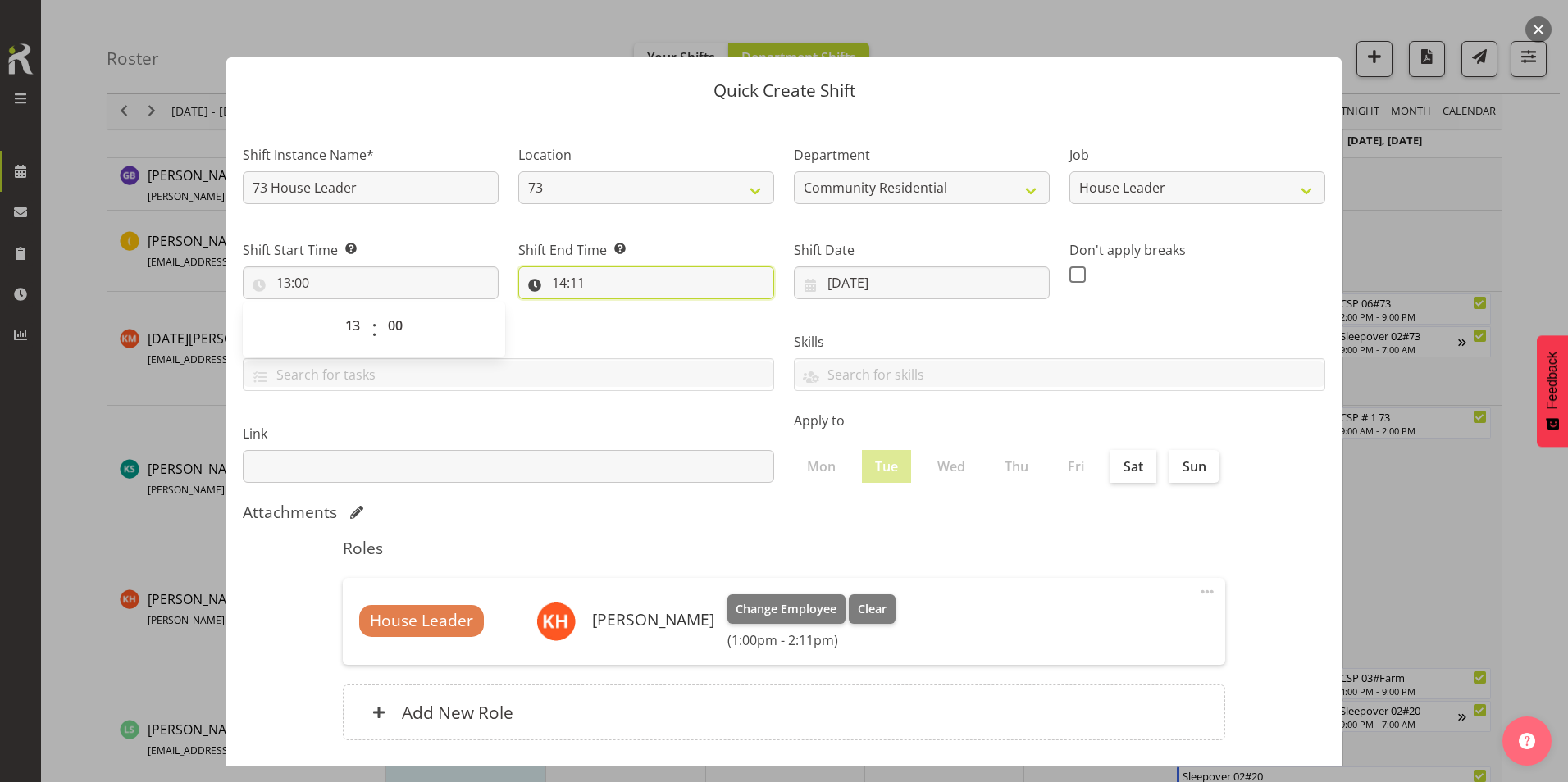
click at [557, 283] on input "14:11" at bounding box center [647, 282] width 256 height 32
click at [630, 328] on select "00 01 02 03 04 05 06 07 08 09 10 11 12 13 14 15 16 17 18 19 20 21 22 23" at bounding box center [630, 326] width 37 height 32
select select "21"
click at [612, 309] on select "00 01 02 03 04 05 06 07 08 09 10 11 12 13 14 15 16 17 18 19 20 21 22 23" at bounding box center [630, 326] width 37 height 32
type input "21:11"
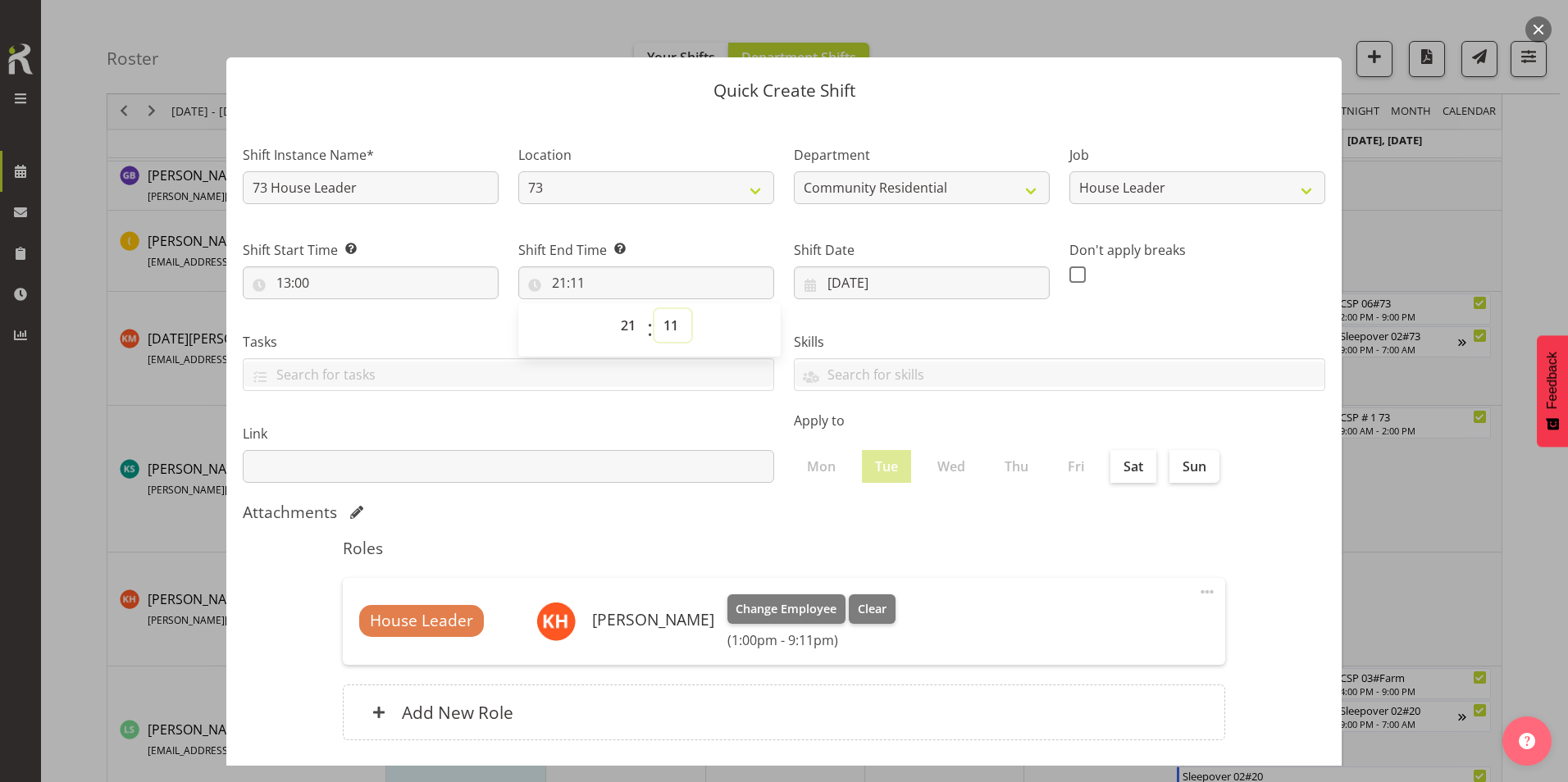
click at [663, 320] on select "00 01 02 03 04 05 06 07 08 09 10 11 12 13 14 15 16 17 18 19 20 21 22 23 24 25 2…" at bounding box center [672, 326] width 37 height 32
select select "0"
click at [654, 309] on select "00 01 02 03 04 05 06 07 08 09 10 11 12 13 14 15 16 17 18 19 20 21 22 23 24 25 2…" at bounding box center [672, 326] width 37 height 32
type input "21:00"
click at [1030, 272] on span at bounding box center [1077, 274] width 16 height 16
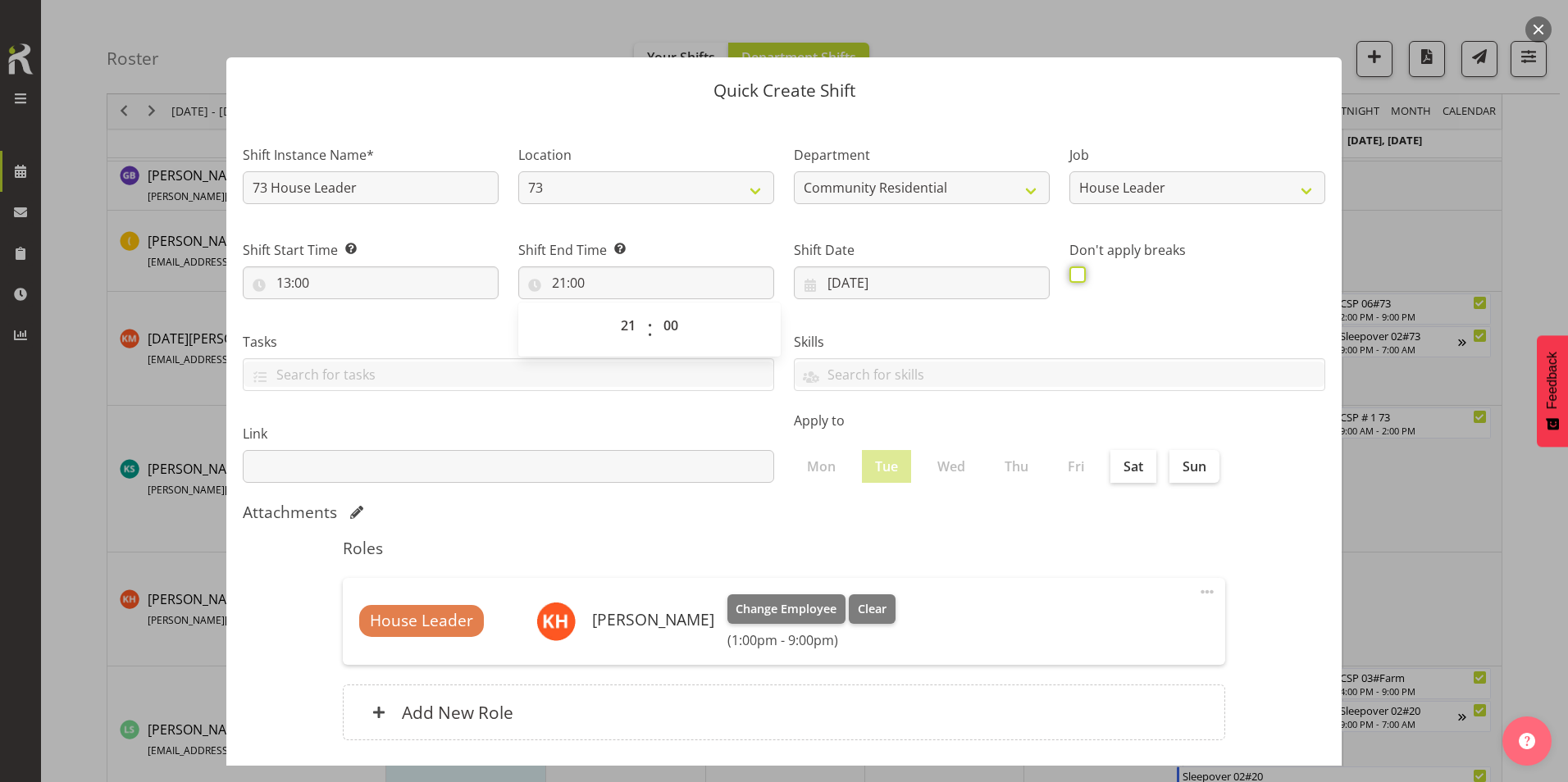
click at [1030, 272] on input "checkbox" at bounding box center [1075, 274] width 11 height 11
checkbox input "true"
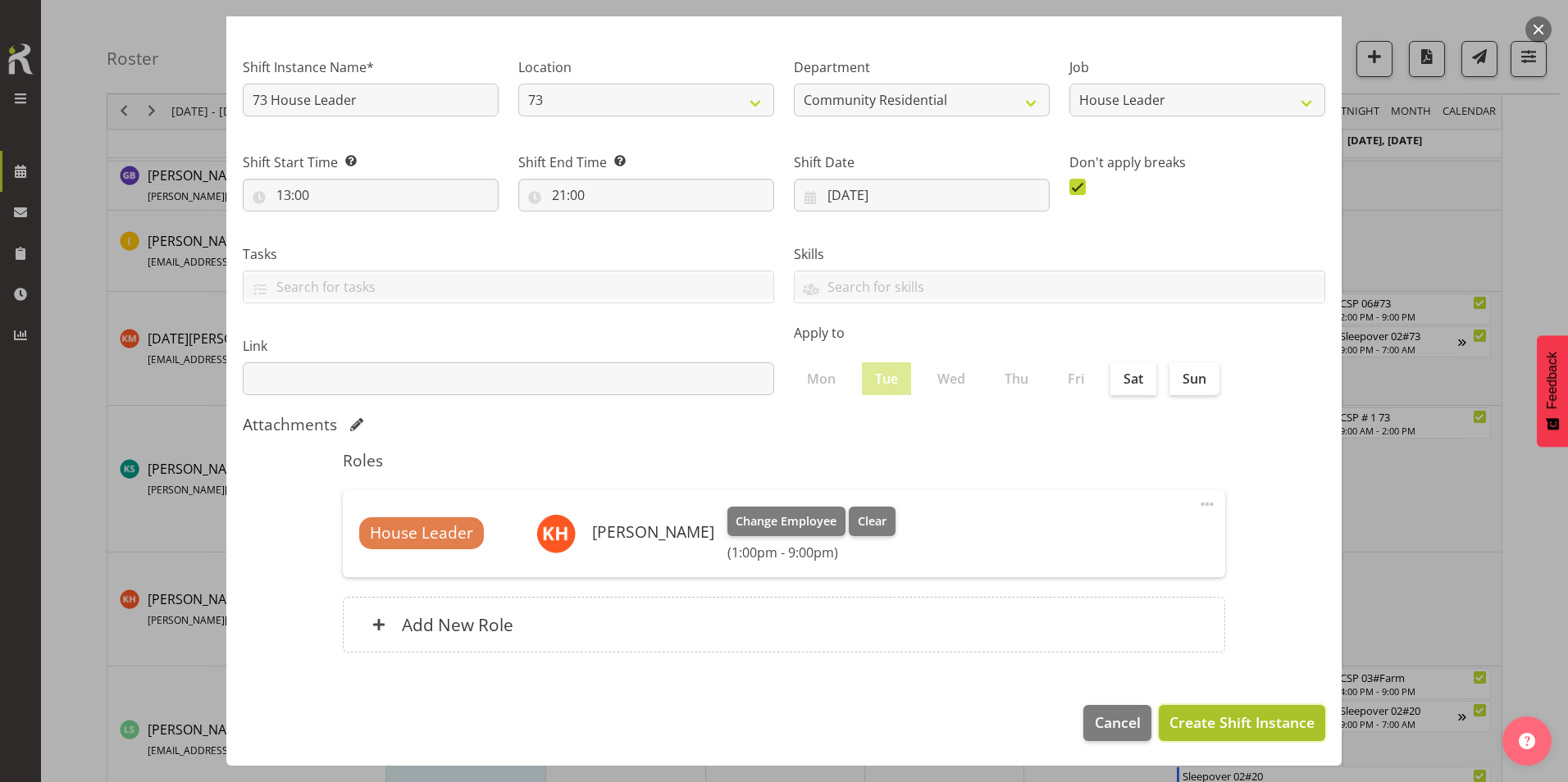
click at [1030, 552] on span "Create Shift Instance" at bounding box center [1241, 722] width 145 height 22
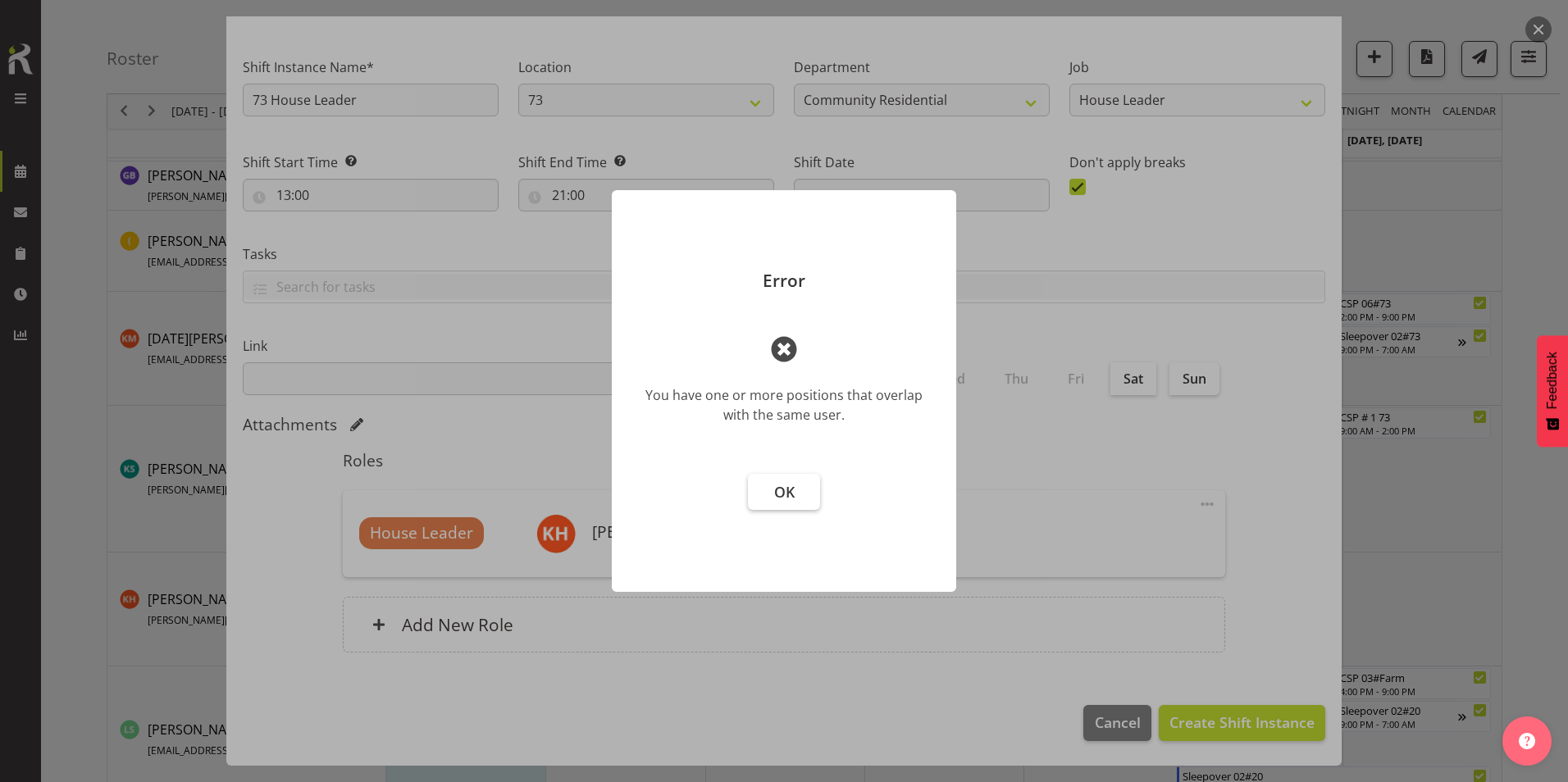
click at [786, 493] on span "OK" at bounding box center [784, 492] width 21 height 20
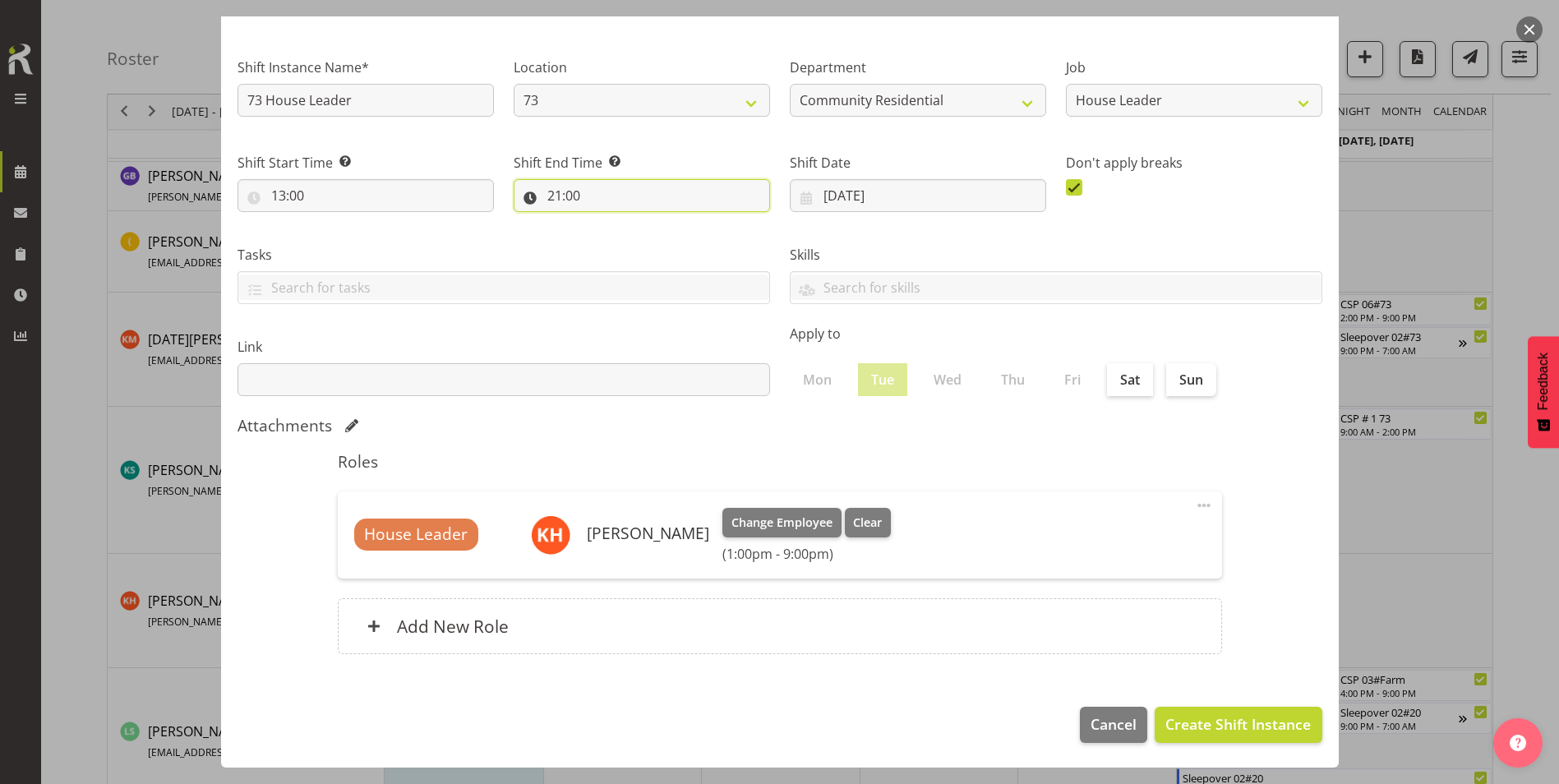
click at [549, 192] on input "21:00" at bounding box center [642, 195] width 257 height 33
click at [622, 231] on select "00 01 02 03 04 05 06 07 08 09 10 11 12 13 14 15 16 17 18 19 20 21 22 23" at bounding box center [626, 238] width 37 height 33
select select "14"
click at [608, 222] on select "00 01 02 03 04 05 06 07 08 09 10 11 12 13 14 15 16 17 18 19 20 21 22 23" at bounding box center [626, 238] width 37 height 33
type input "14:00"
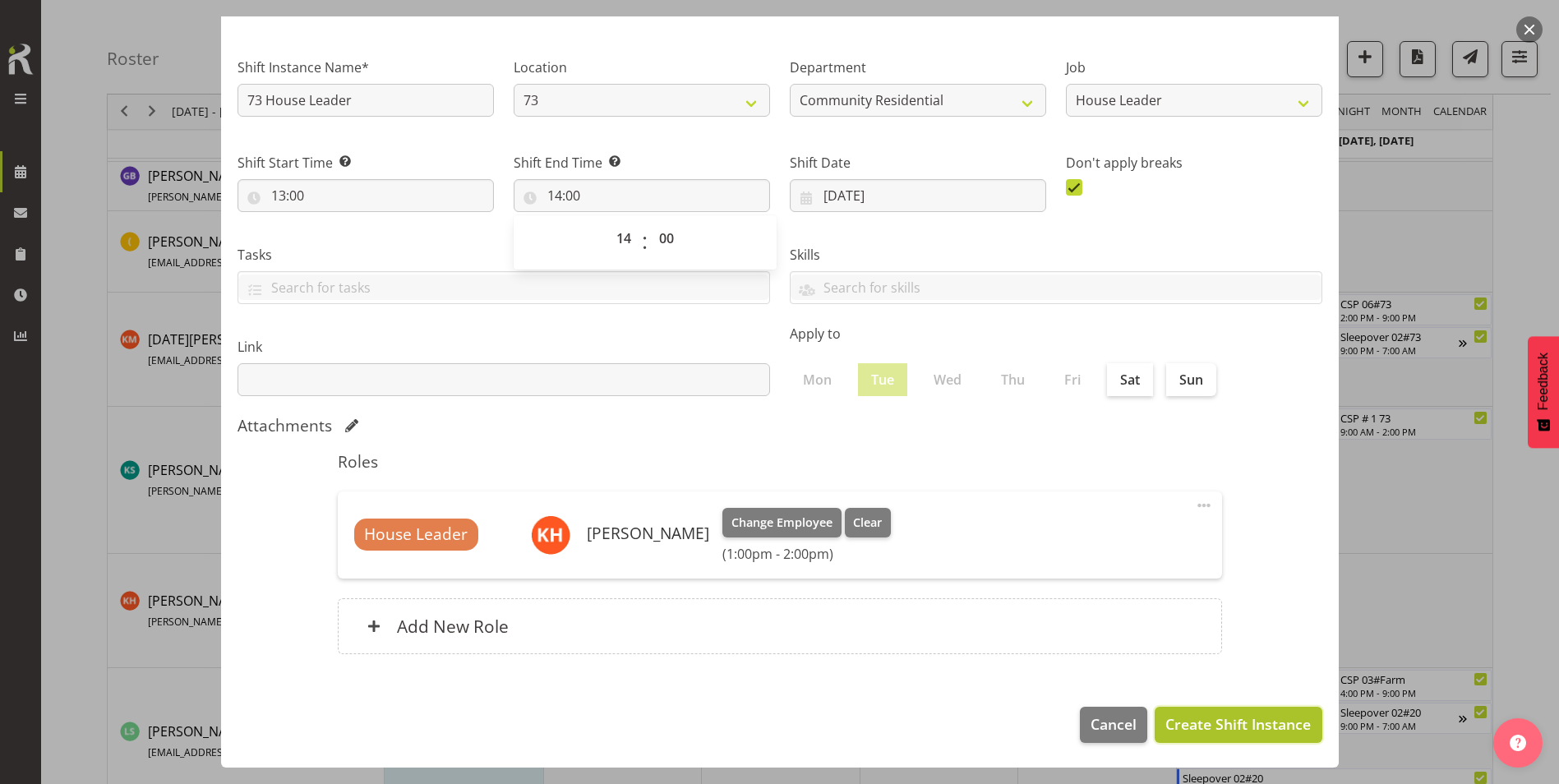
click at [1033, 553] on span "Create Shift Instance" at bounding box center [1238, 724] width 146 height 22
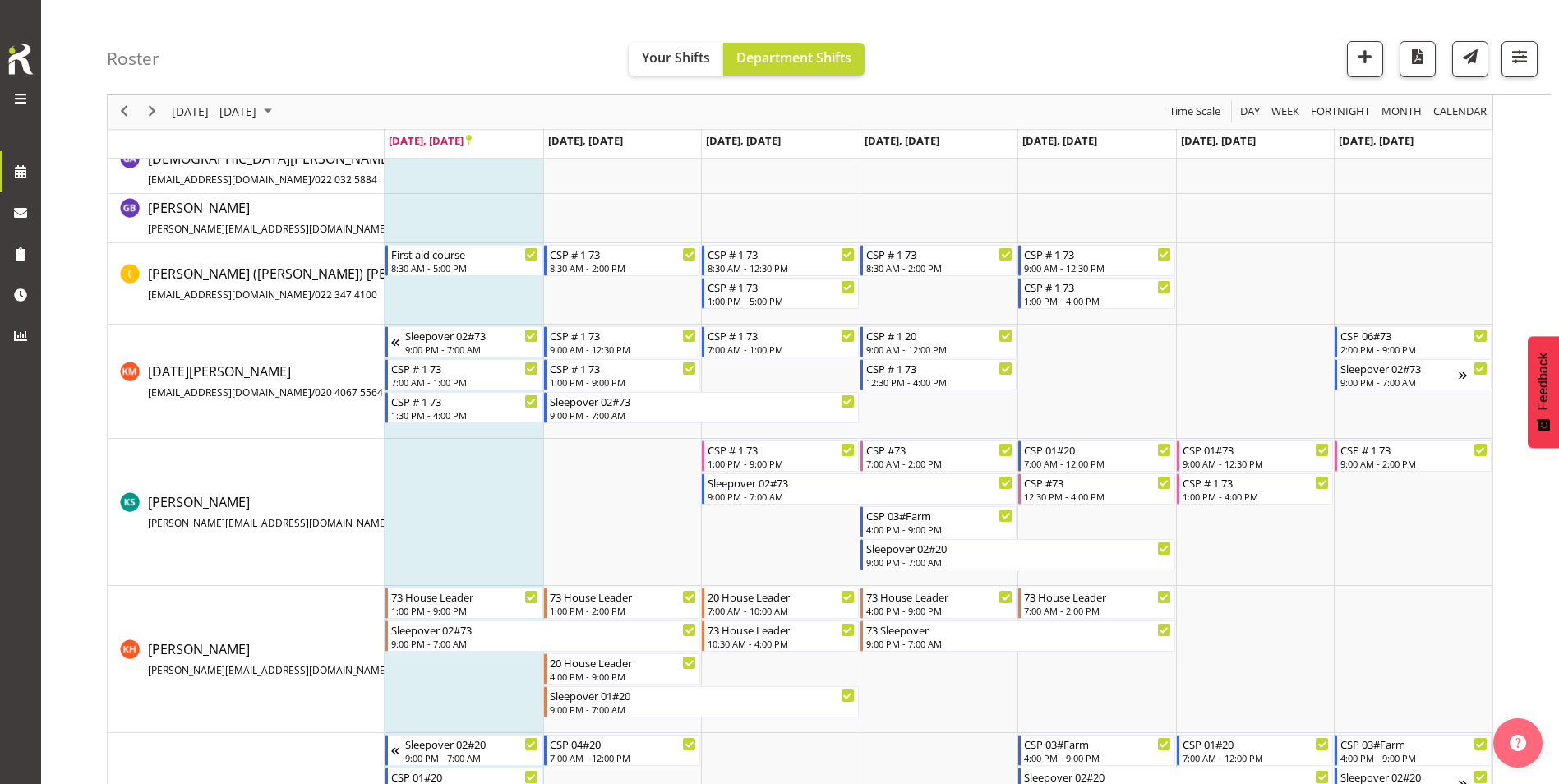
scroll to position [478, 0]
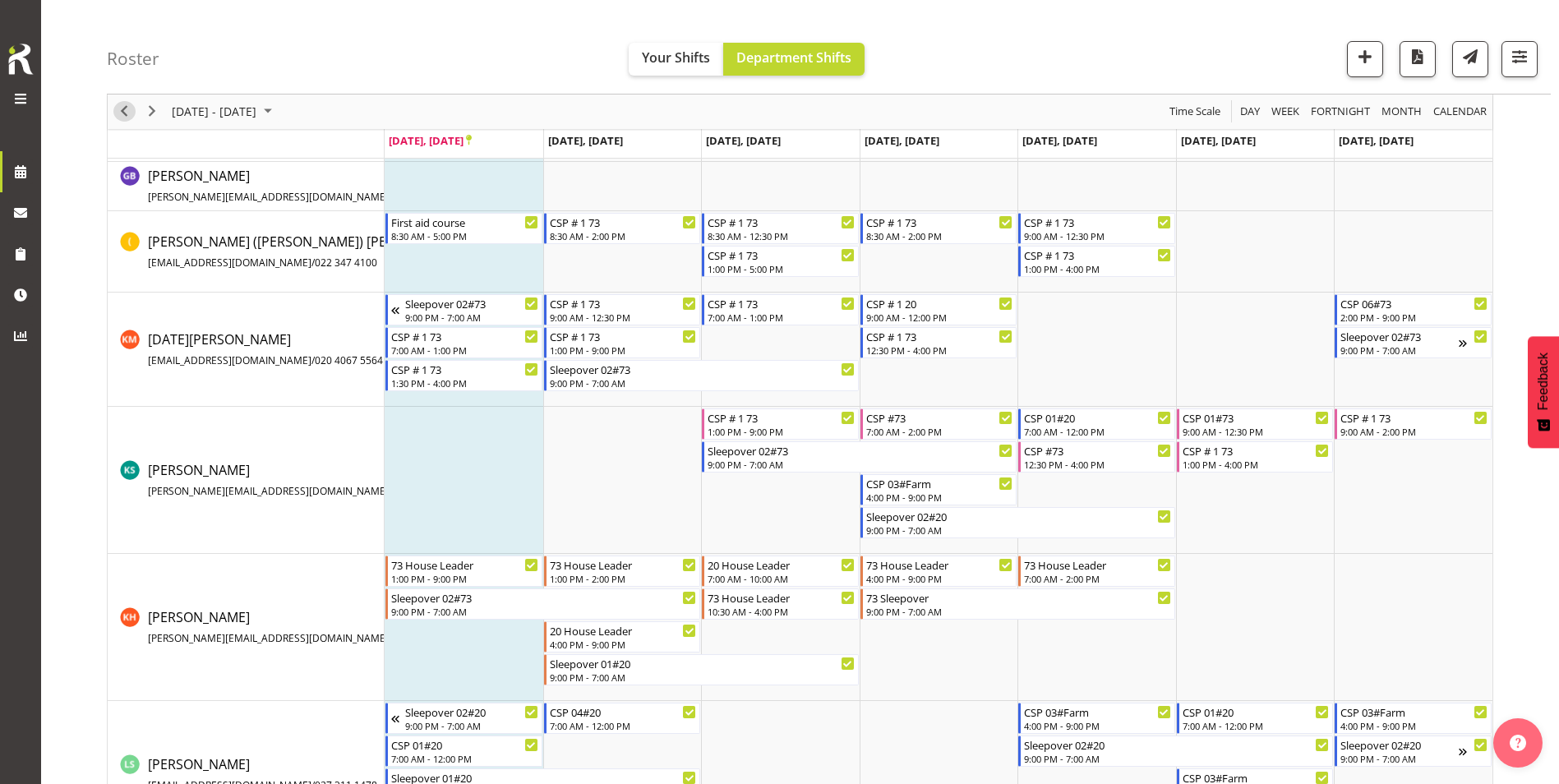
click at [124, 108] on span "Previous" at bounding box center [124, 112] width 20 height 21
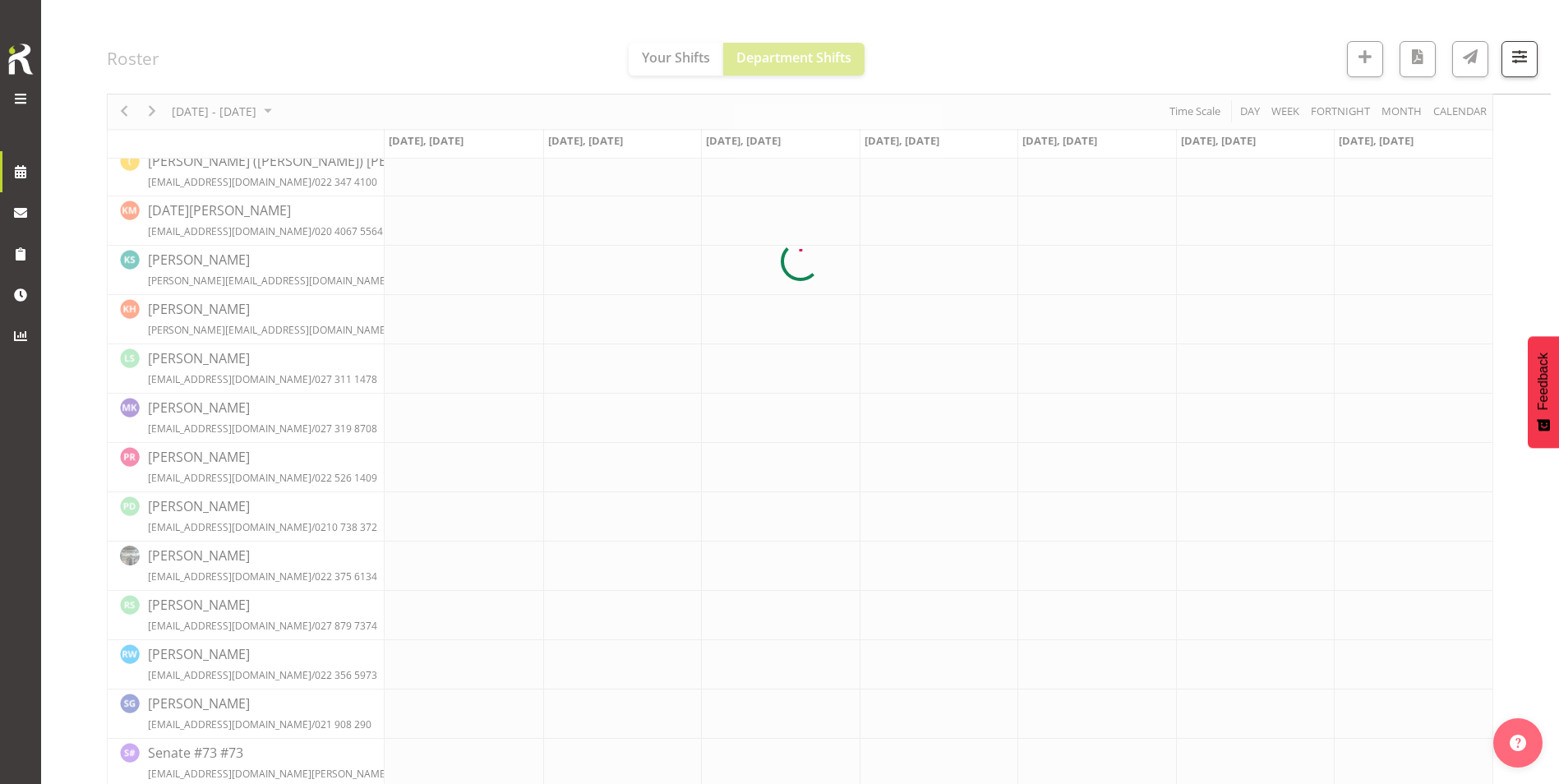
scroll to position [447, 0]
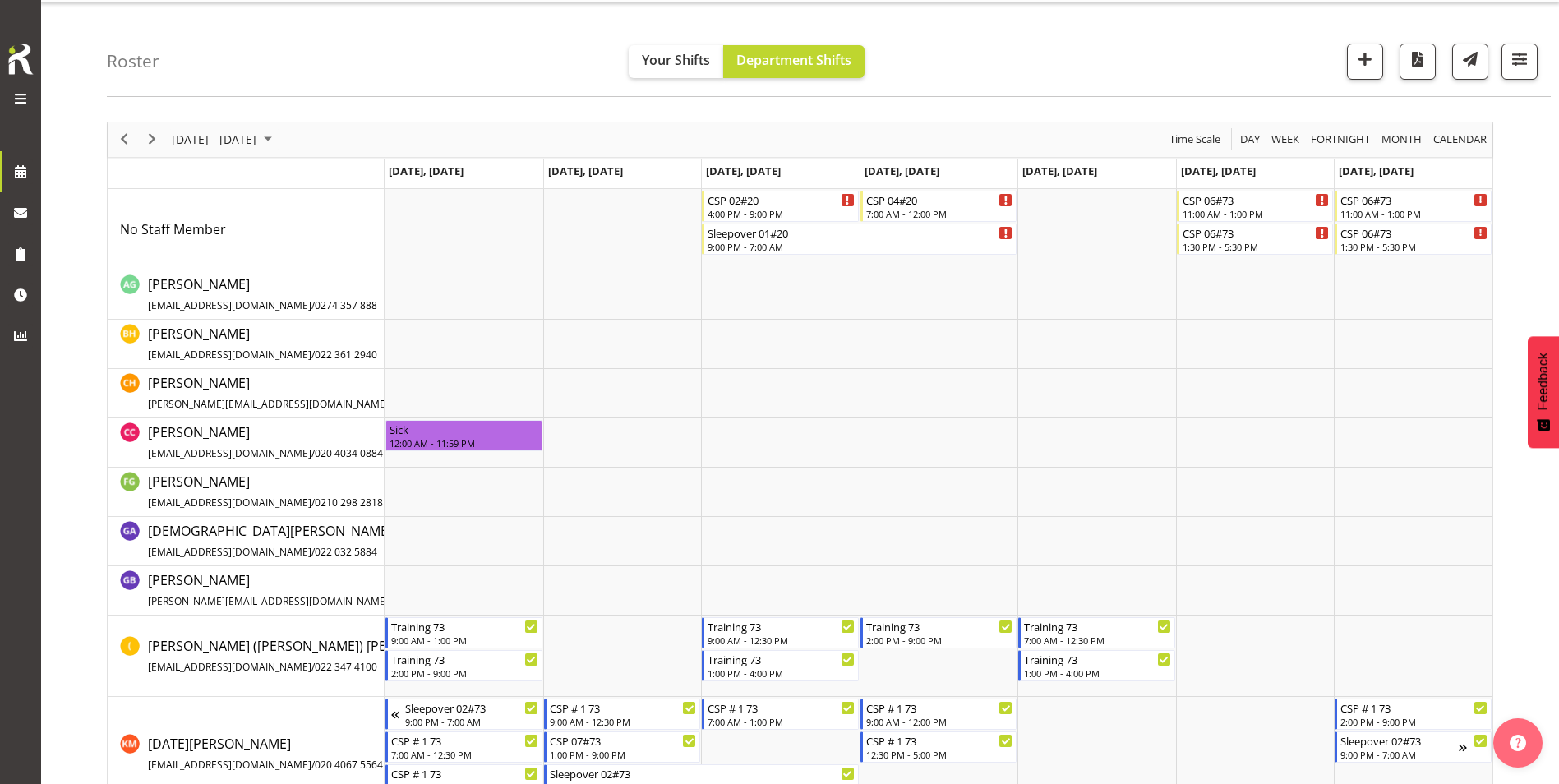
scroll to position [35, 0]
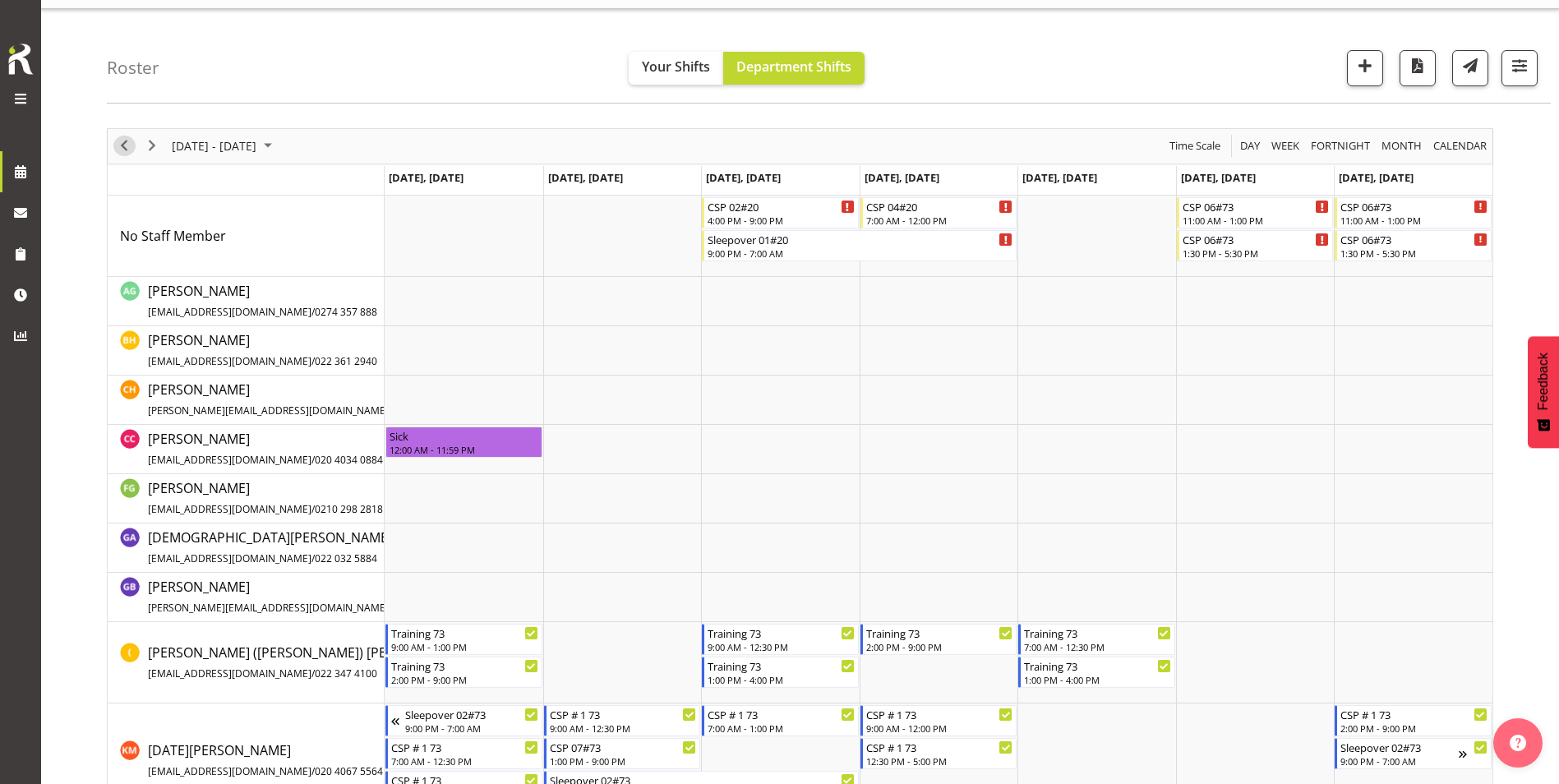
click at [123, 140] on span "Previous" at bounding box center [124, 146] width 20 height 21
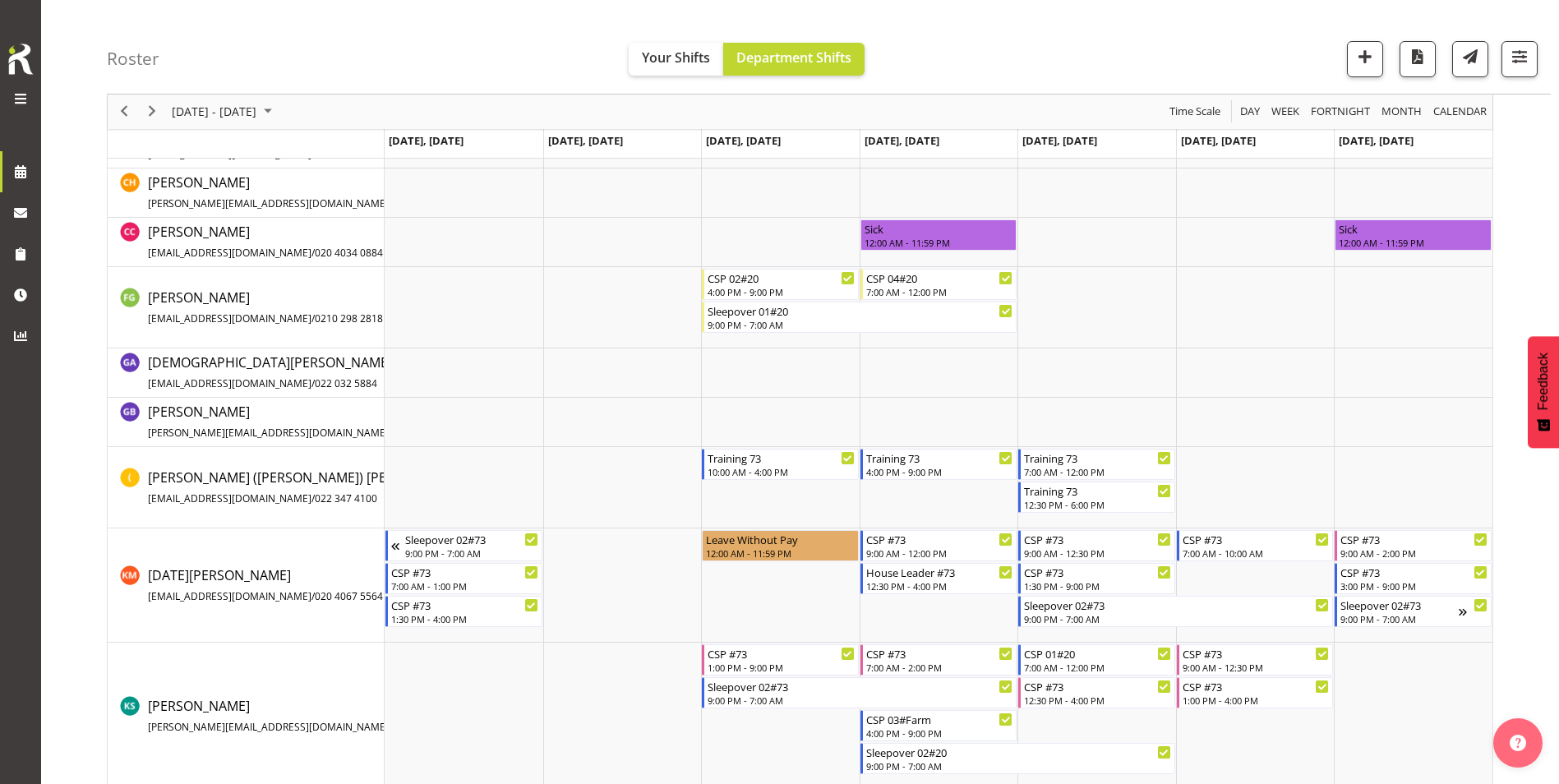
scroll to position [282, 0]
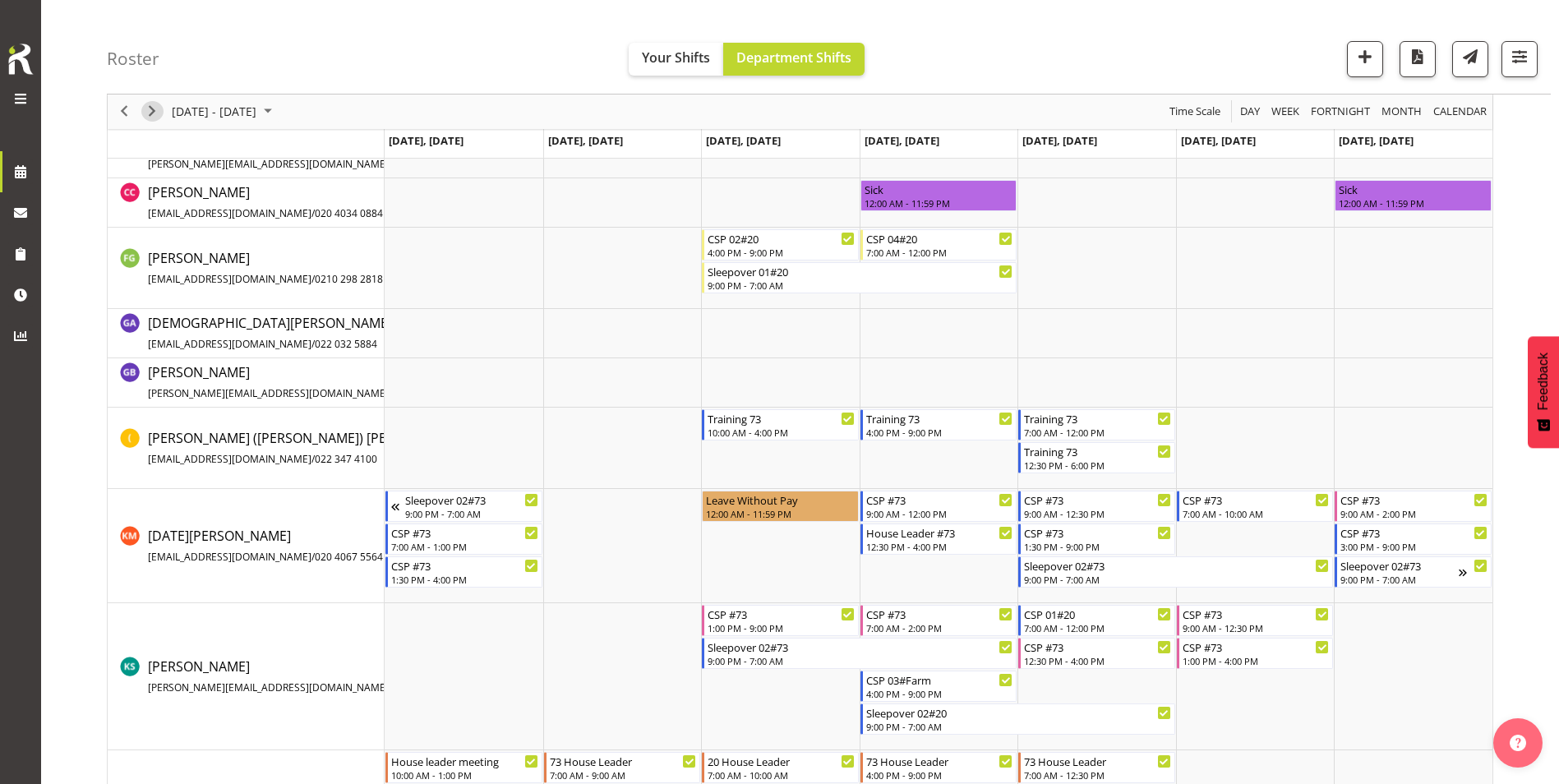
click at [147, 109] on span "Next" at bounding box center [152, 112] width 20 height 21
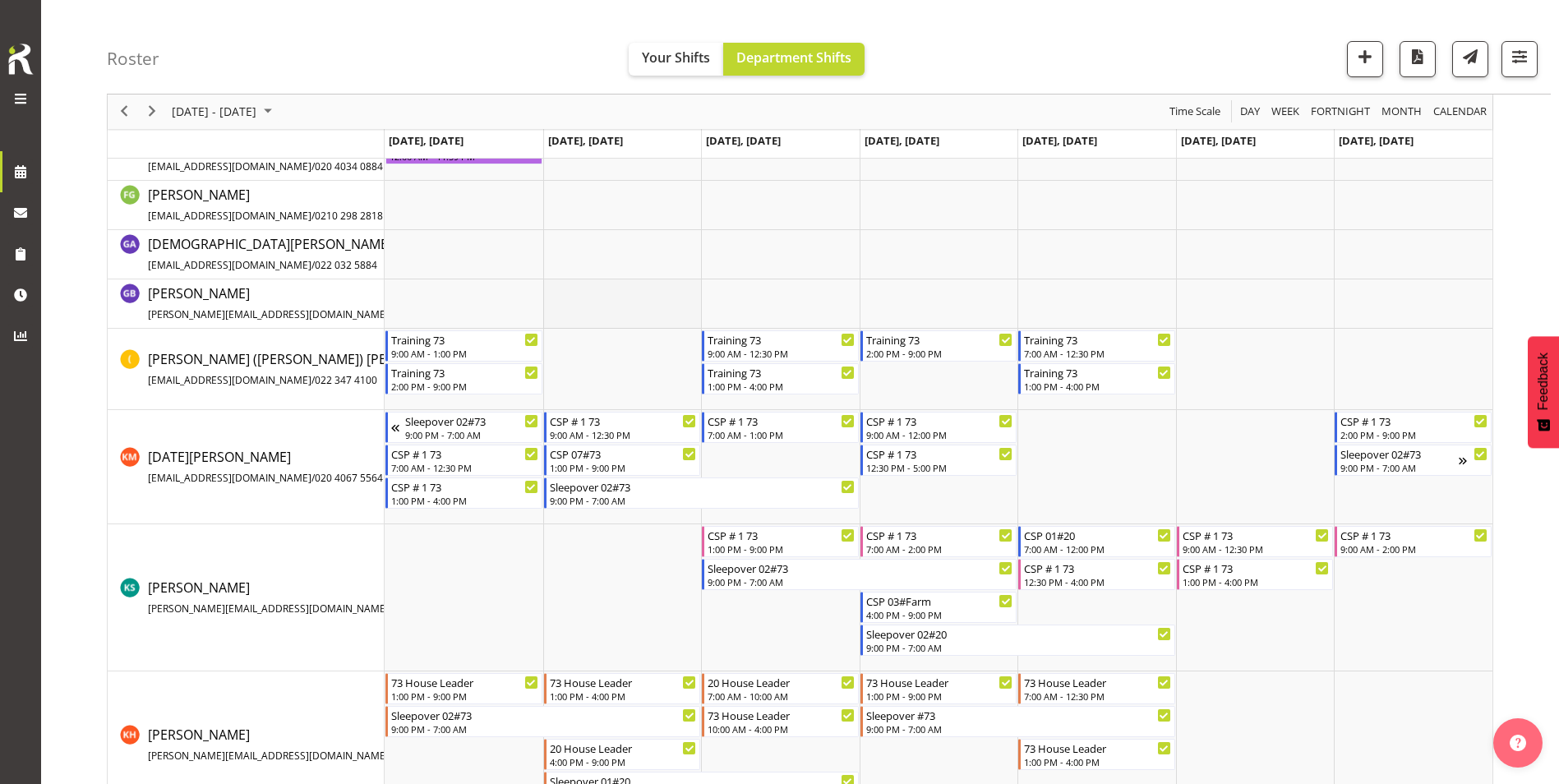
scroll to position [411, 0]
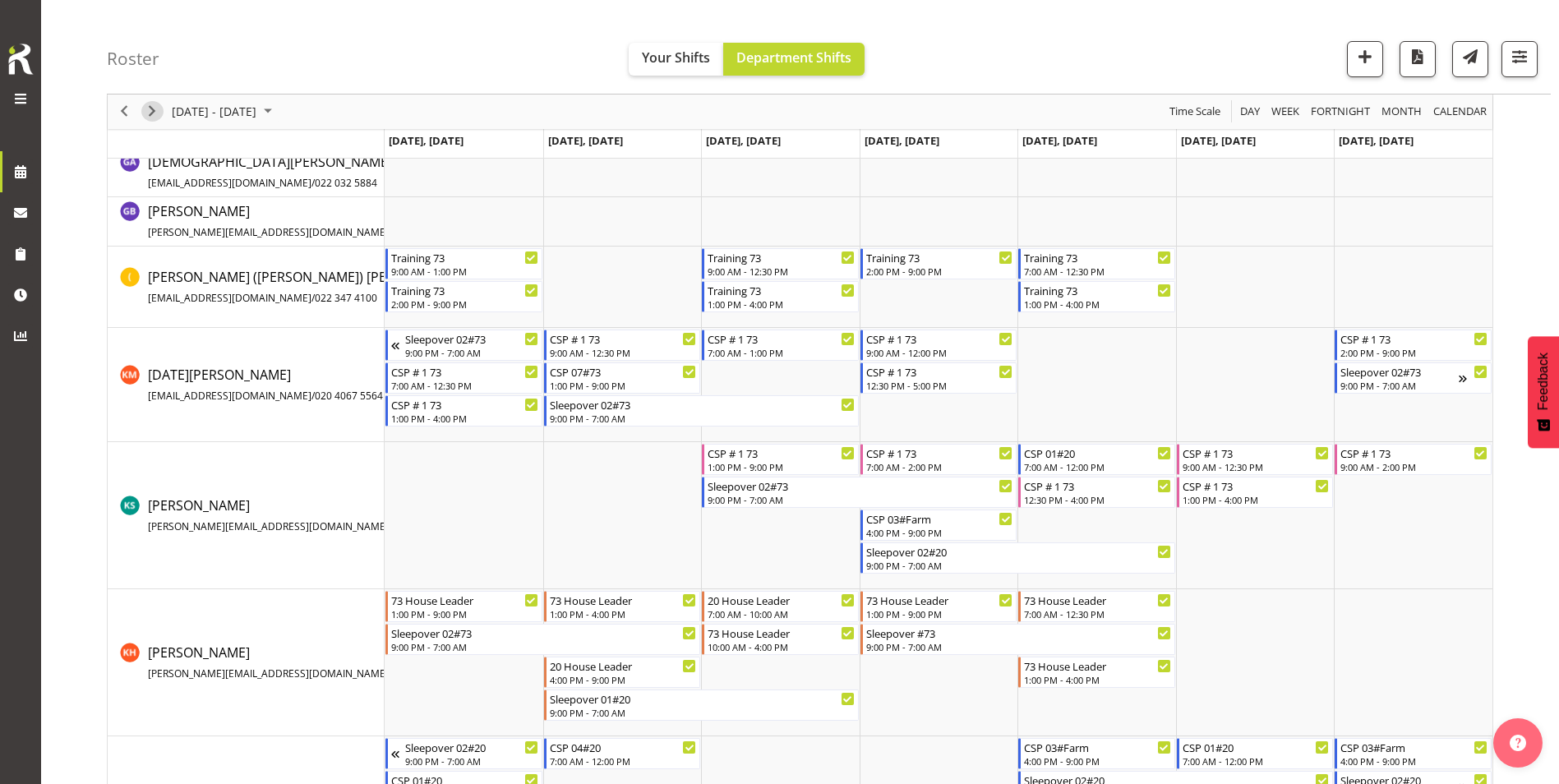
click at [158, 110] on span "Next" at bounding box center [152, 112] width 20 height 21
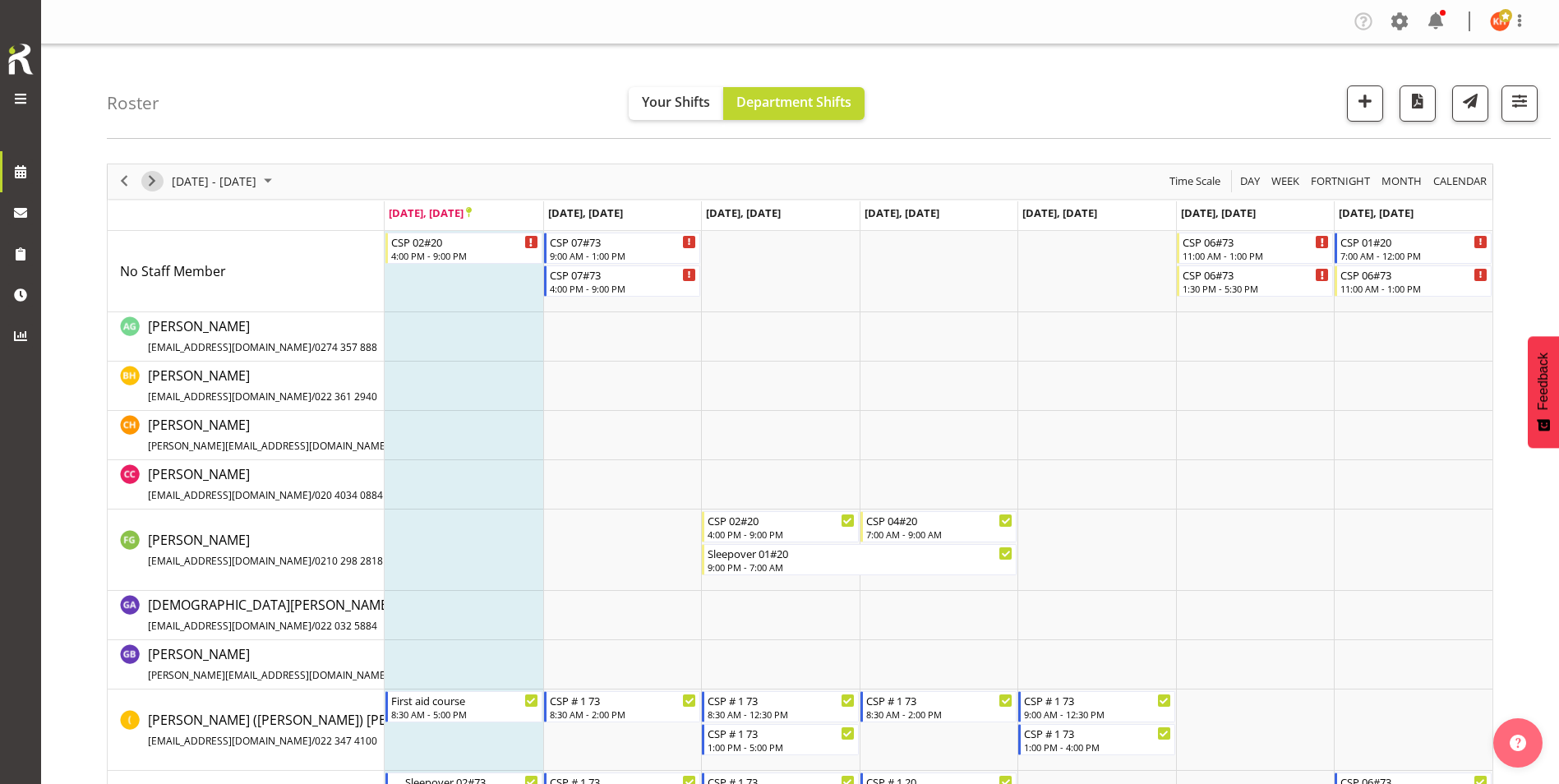
click at [151, 184] on span "Next" at bounding box center [152, 181] width 20 height 21
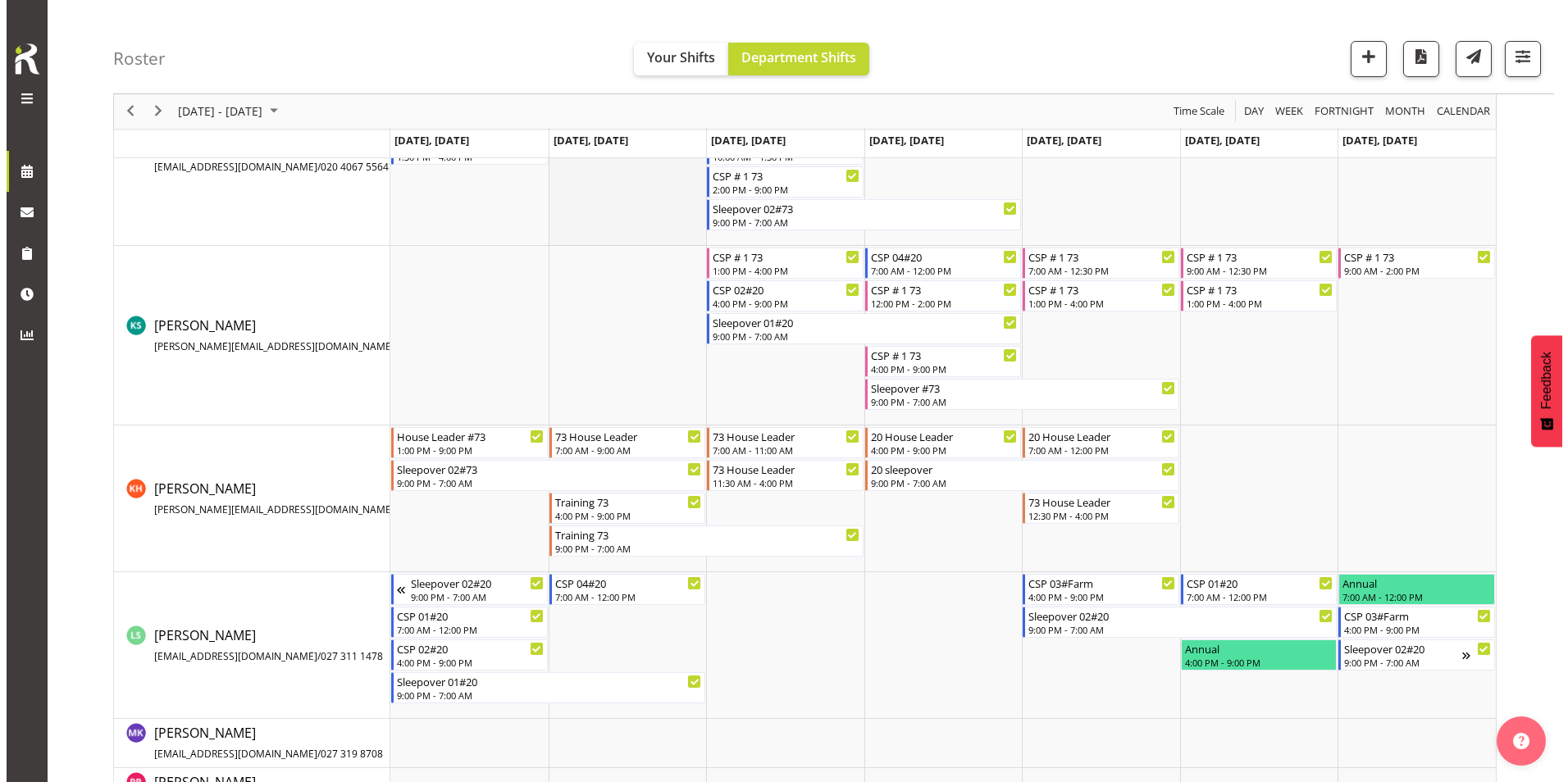
scroll to position [738, 0]
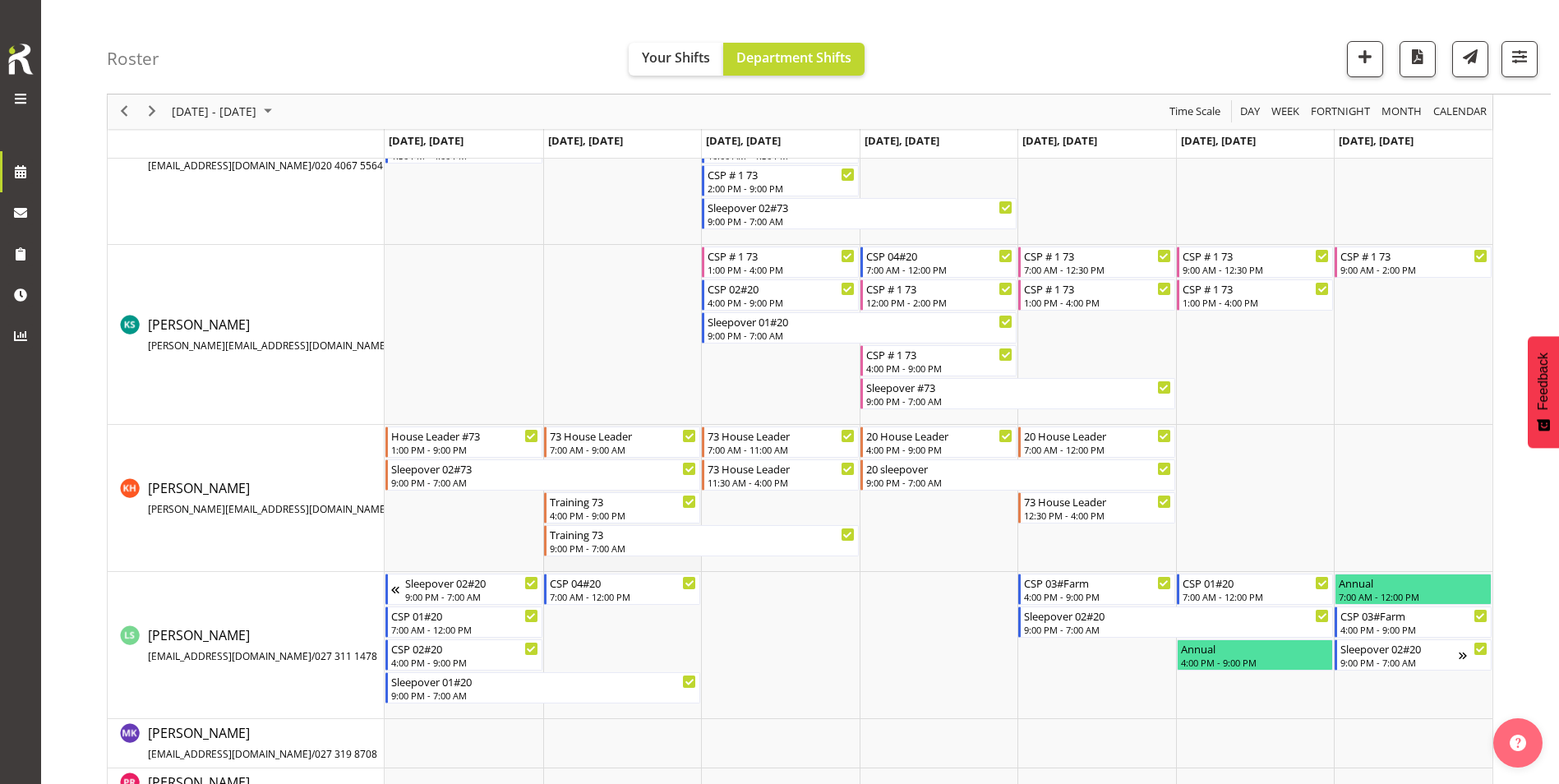
click at [608, 553] on td "Timeline Week of September 29, 2025" at bounding box center [622, 498] width 158 height 147
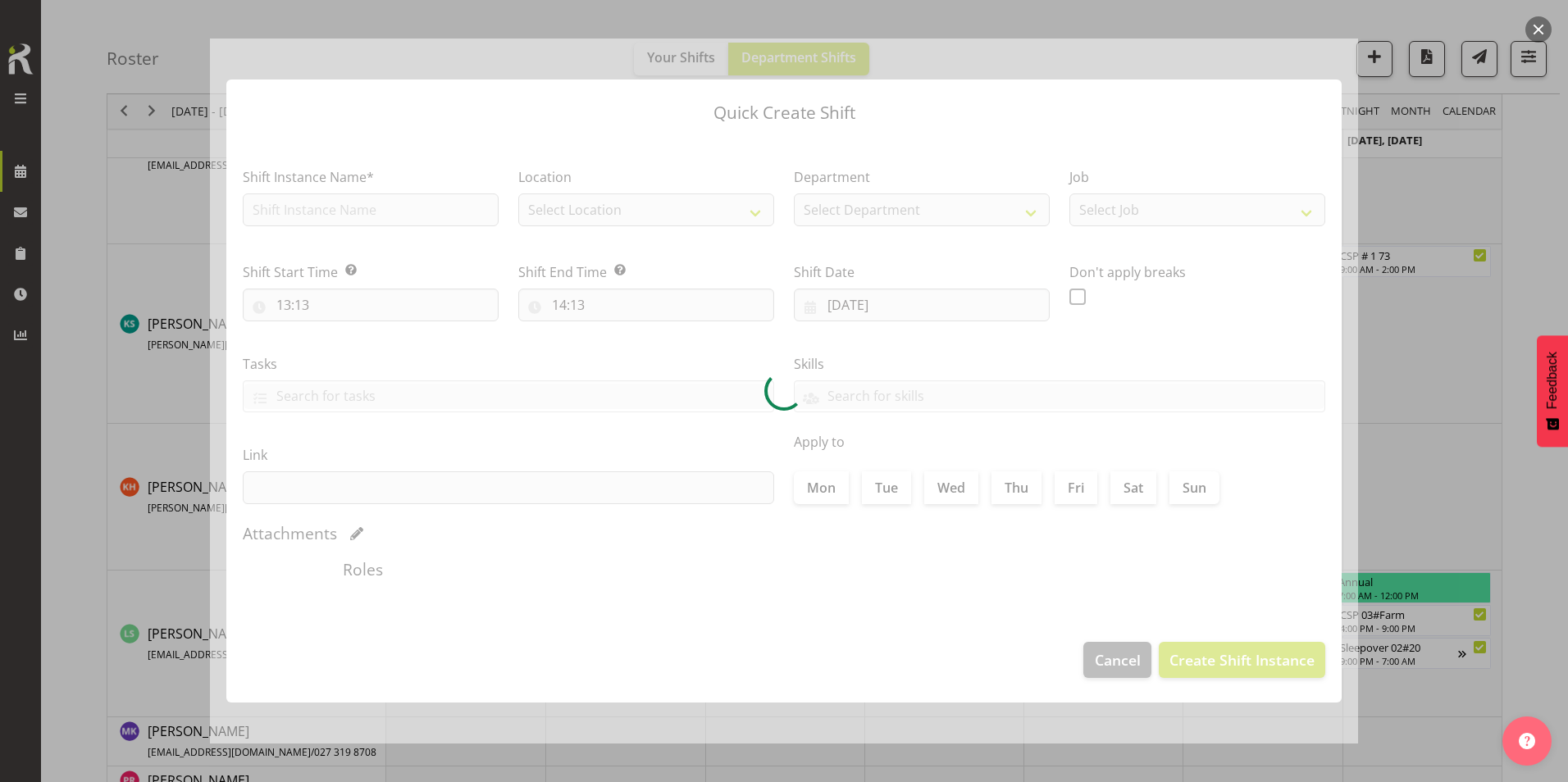
type input "[DATE]"
checkbox input "true"
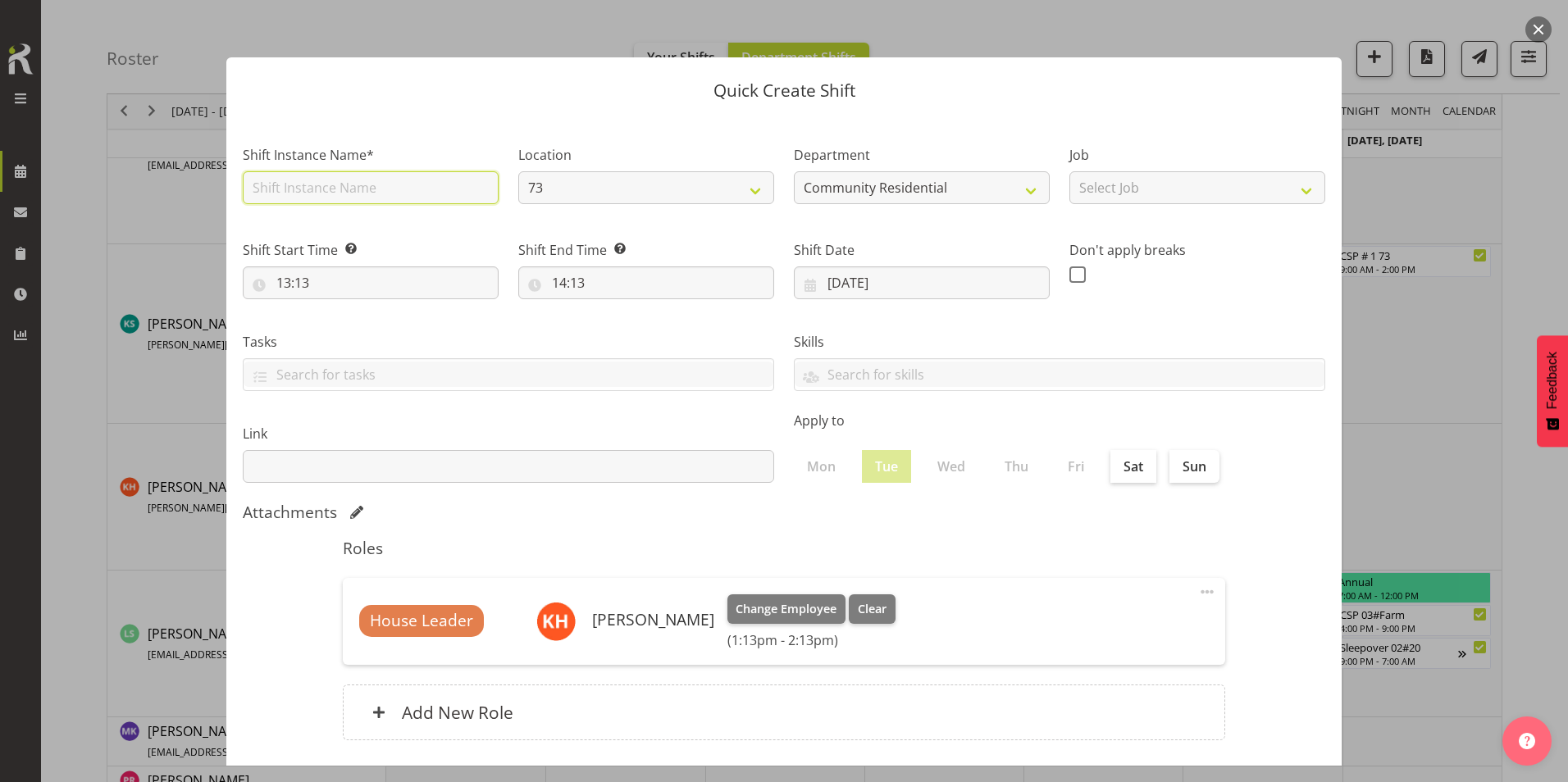
click at [336, 181] on input "text" at bounding box center [371, 188] width 256 height 32
type input "73 House Leader"
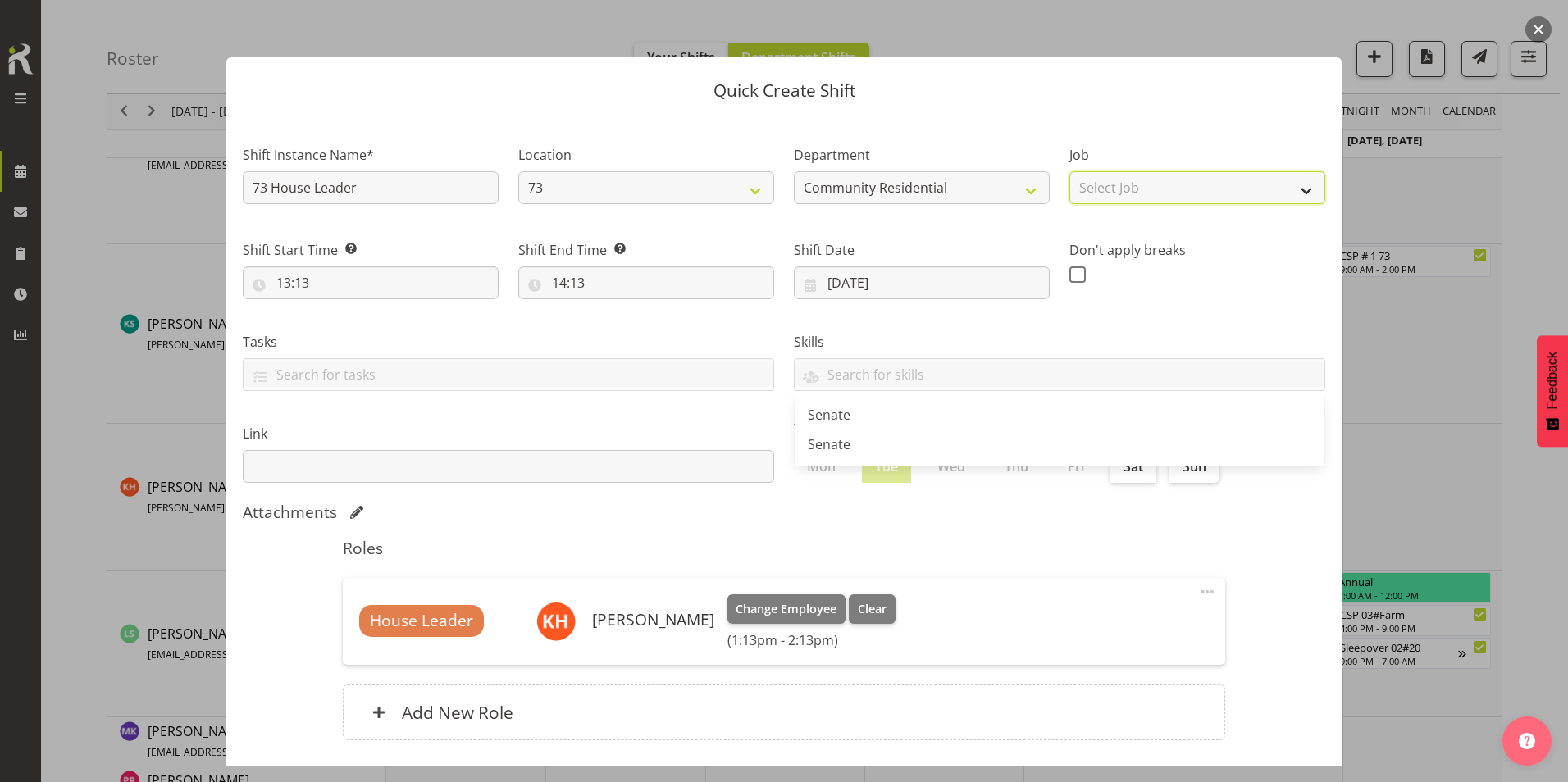
click at [1030, 192] on select "Select Job Accounts Admin Art Coordinator Community Leader Community Support Pe…" at bounding box center [1197, 188] width 256 height 32
select select "1"
click at [1030, 171] on select "Select Job Accounts Admin Art Coordinator Community Leader Community Support Pe…" at bounding box center [1197, 188] width 256 height 32
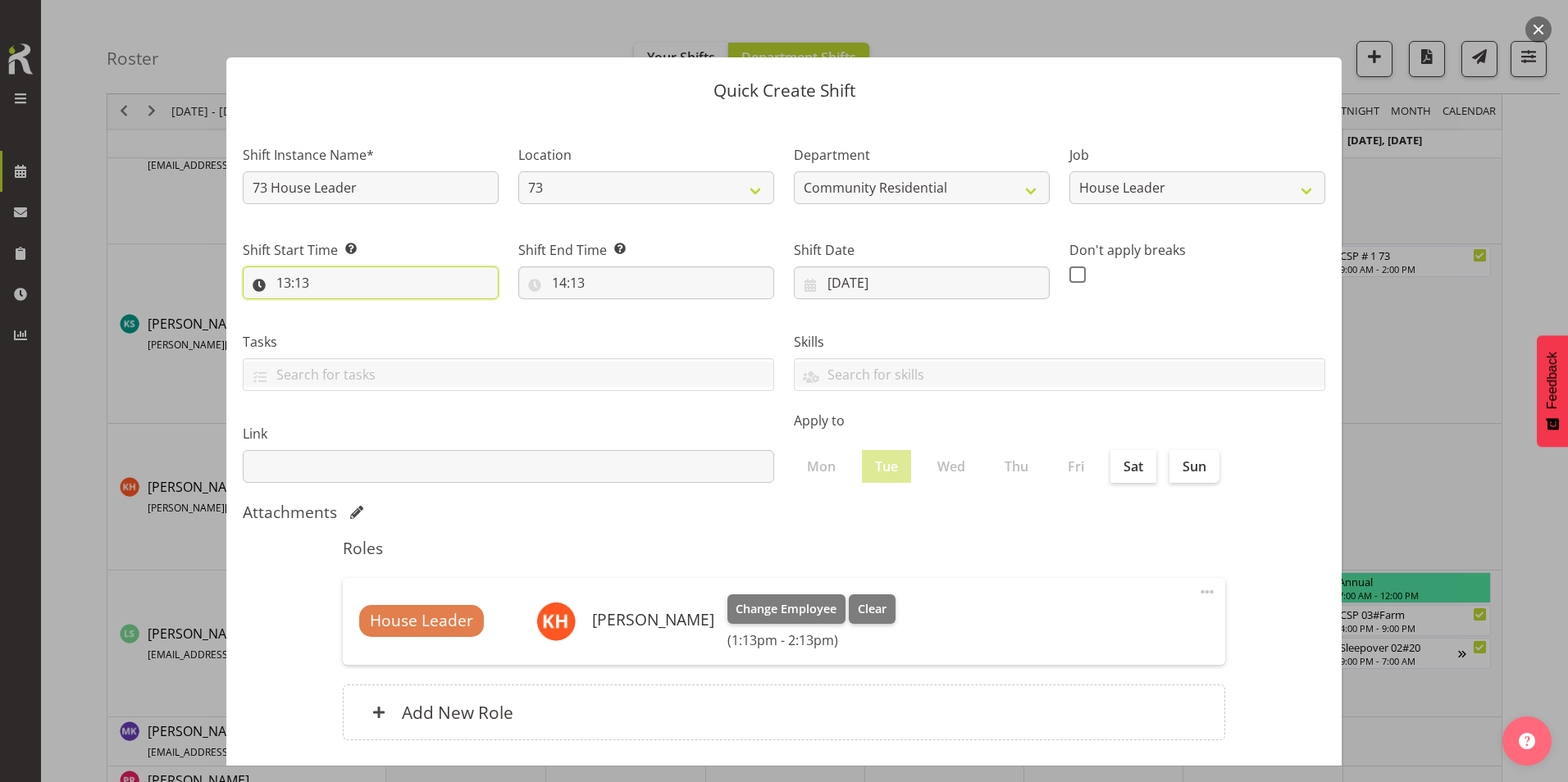
click at [302, 281] on input "13:13" at bounding box center [371, 282] width 256 height 32
click at [400, 323] on select "00 01 02 03 04 05 06 07 08 09 10 11 12 13 14 15 16 17 18 19 20 21 22 23 24 25 2…" at bounding box center [397, 326] width 37 height 32
select select "0"
click at [379, 309] on select "00 01 02 03 04 05 06 07 08 09 10 11 12 13 14 15 16 17 18 19 20 21 22 23 24 25 2…" at bounding box center [397, 326] width 37 height 32
type input "13:00"
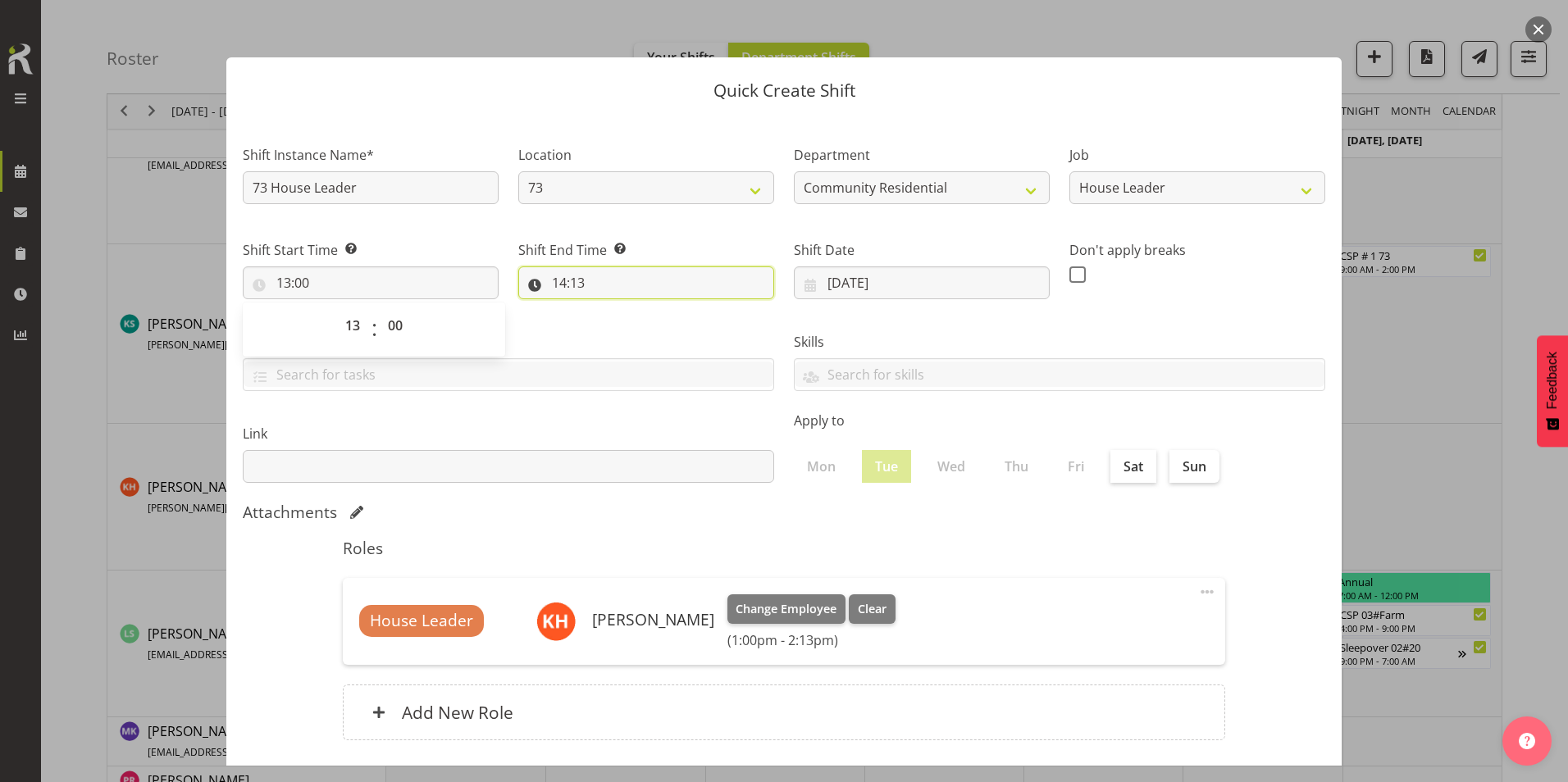
click at [558, 287] on input "14:13" at bounding box center [647, 282] width 256 height 32
click at [630, 327] on select "00 01 02 03 04 05 06 07 08 09 10 11 12 13 14 15 16 17 18 19 20 21 22 23" at bounding box center [630, 326] width 37 height 32
select select "16"
click at [612, 309] on select "00 01 02 03 04 05 06 07 08 09 10 11 12 13 14 15 16 17 18 19 20 21 22 23" at bounding box center [630, 326] width 37 height 32
type input "16:13"
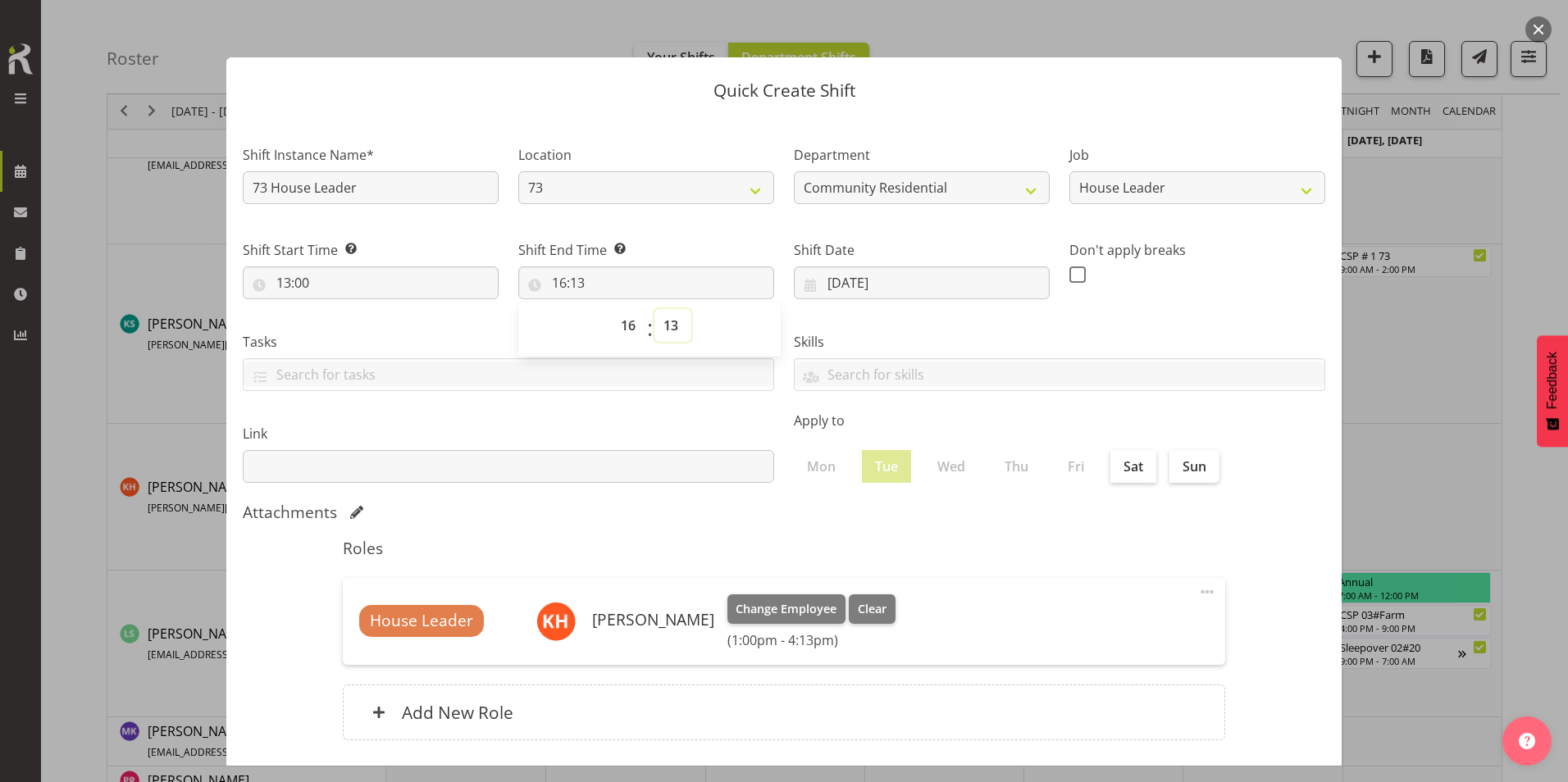
click at [664, 325] on select "00 01 02 03 04 05 06 07 08 09 10 11 12 13 14 15 16 17 18 19 20 21 22 23 24 25 2…" at bounding box center [672, 326] width 37 height 32
select select "0"
click at [654, 309] on select "00 01 02 03 04 05 06 07 08 09 10 11 12 13 14 15 16 17 18 19 20 21 22 23 24 25 2…" at bounding box center [672, 326] width 37 height 32
type input "16:00"
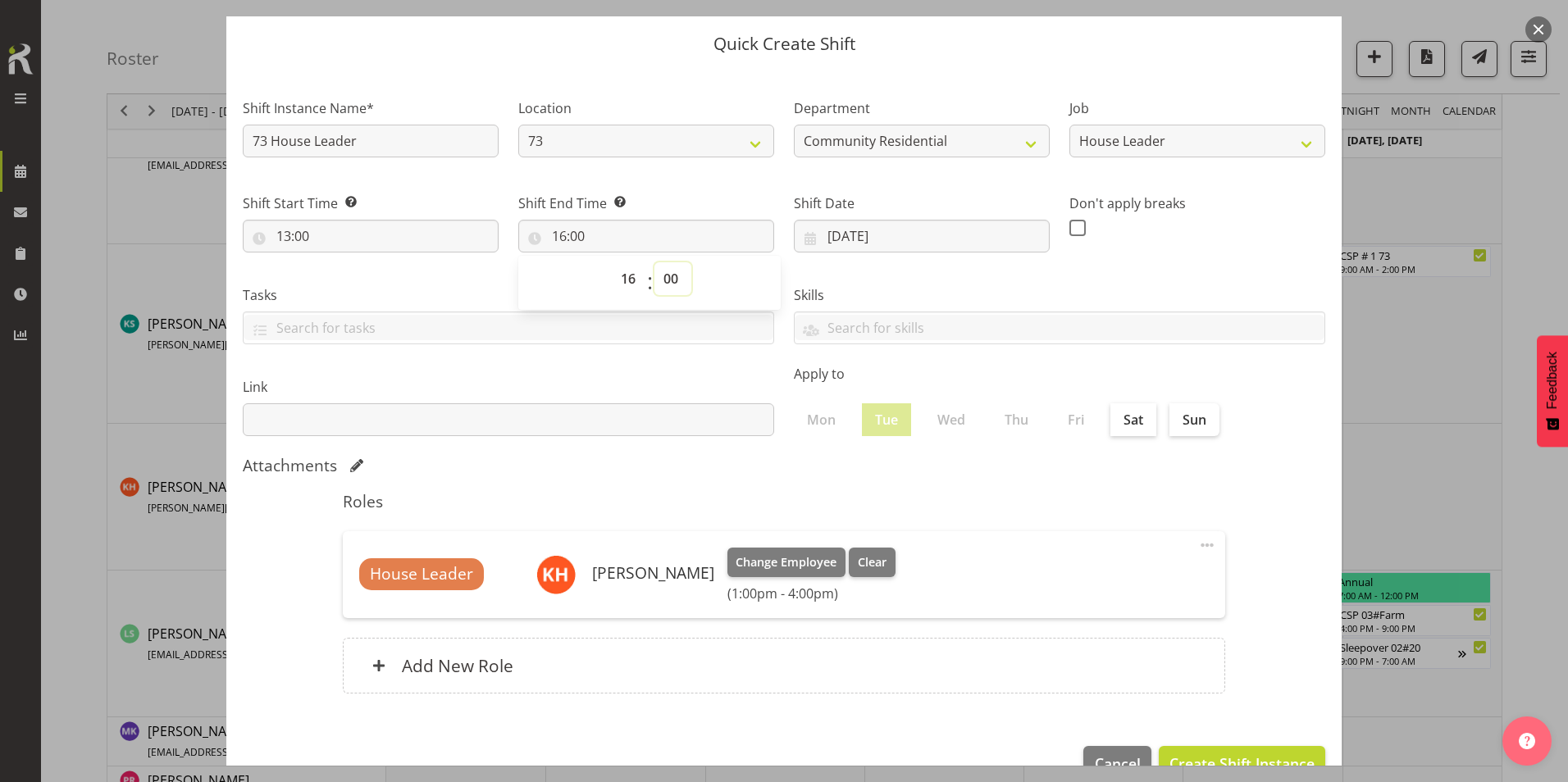
scroll to position [87, 0]
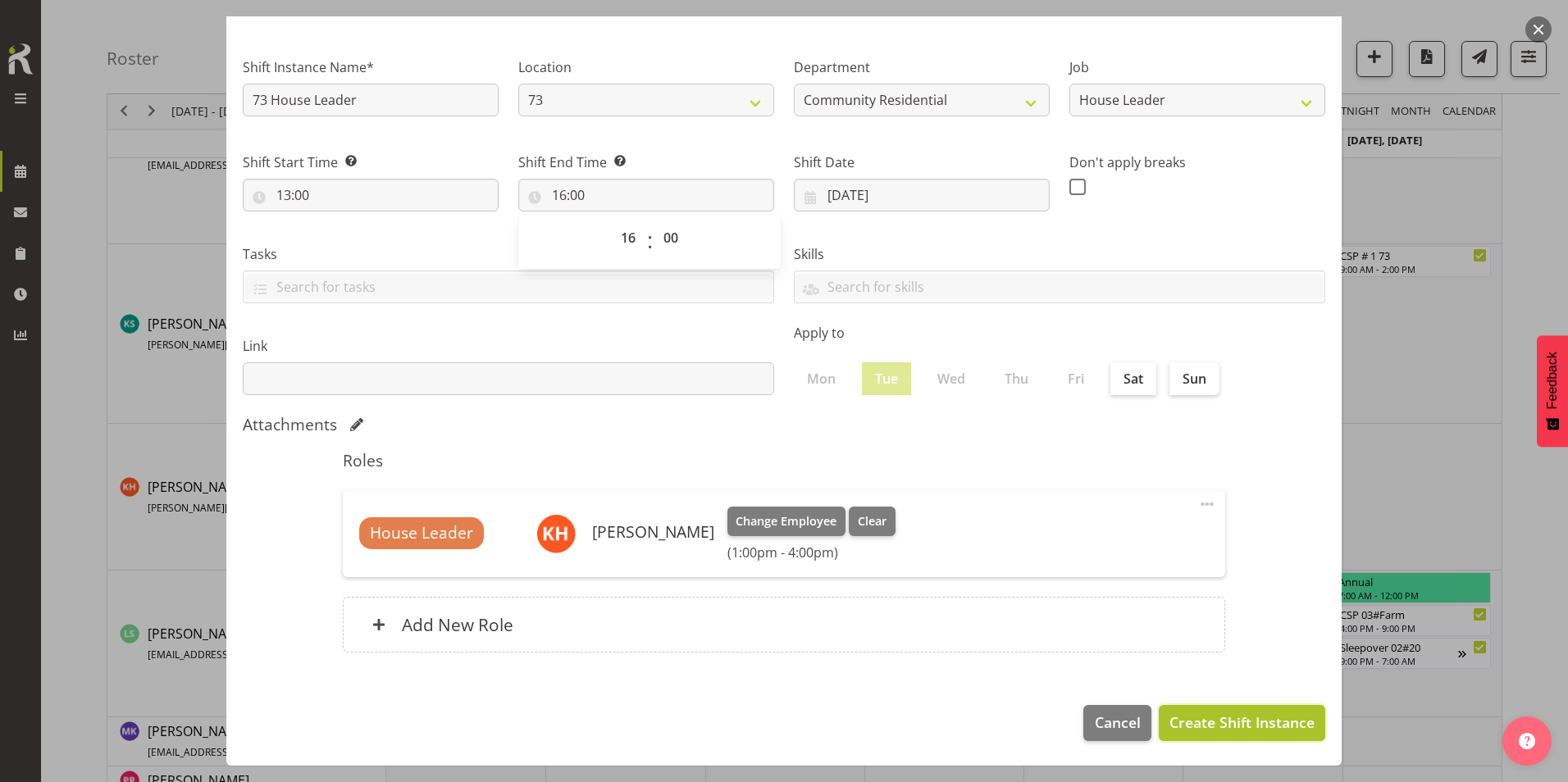
click at [1030, 552] on span "Create Shift Instance" at bounding box center [1241, 722] width 145 height 22
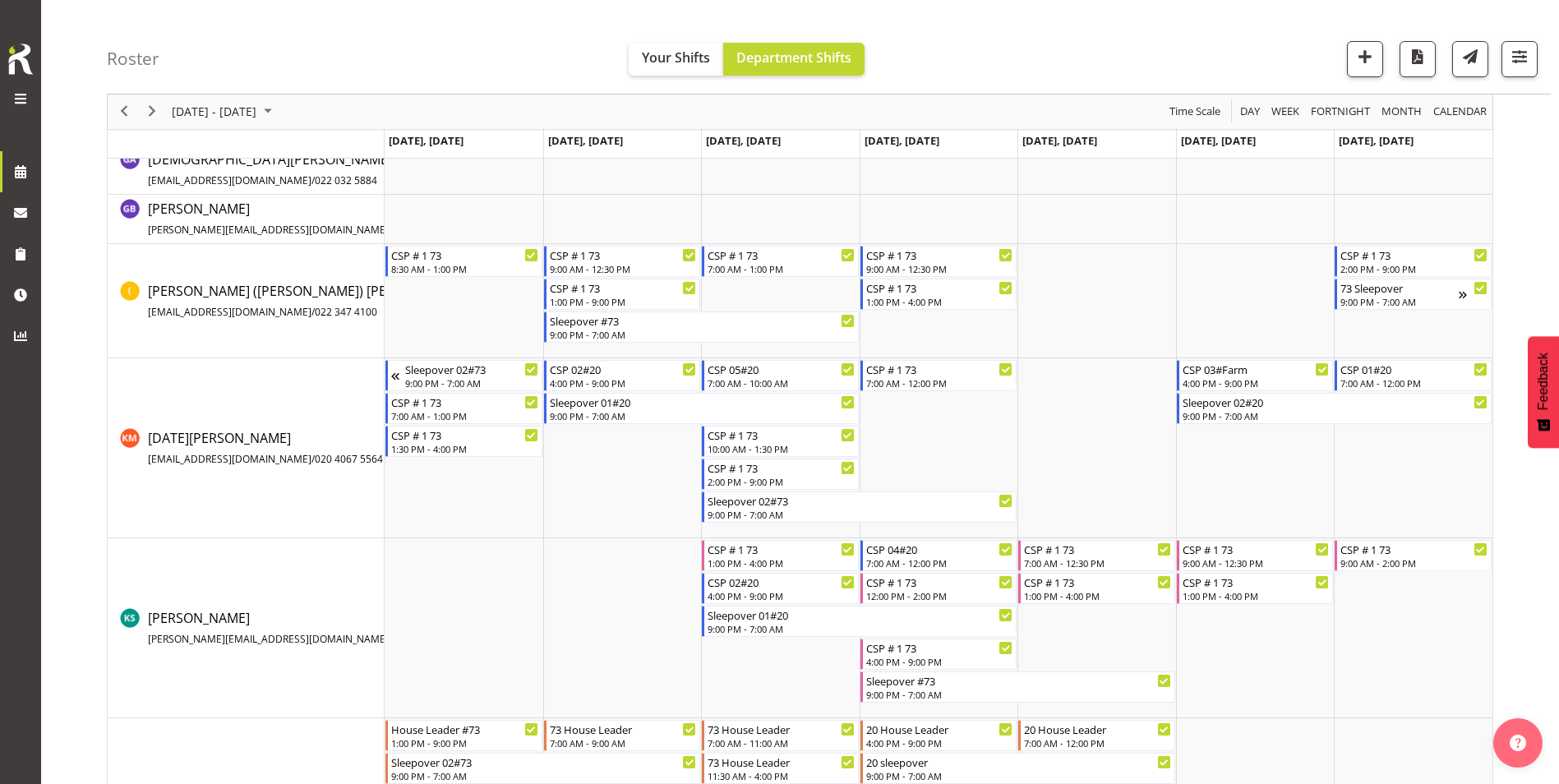
scroll to position [511, 0]
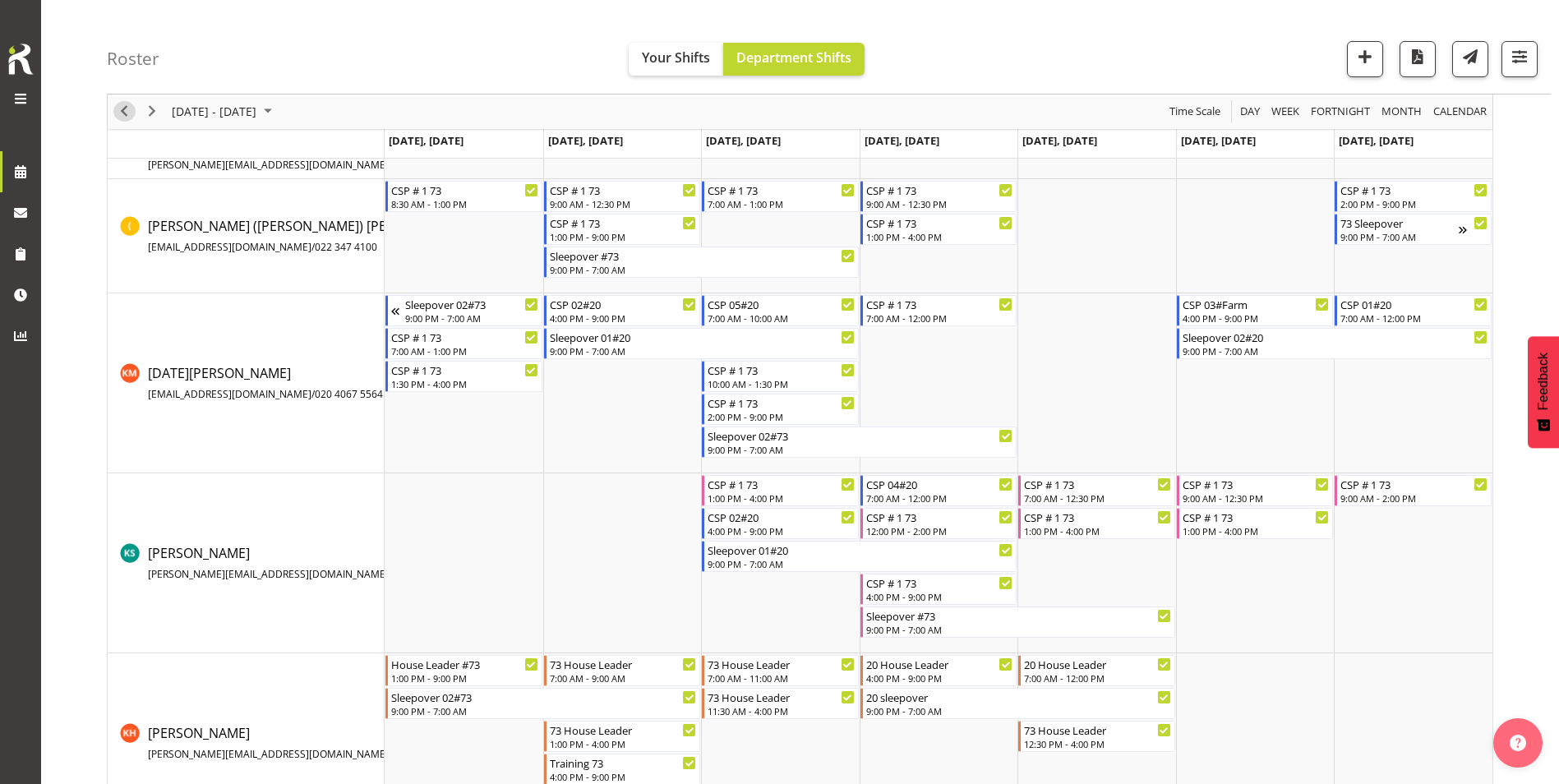
click at [122, 112] on span "Previous" at bounding box center [124, 112] width 20 height 21
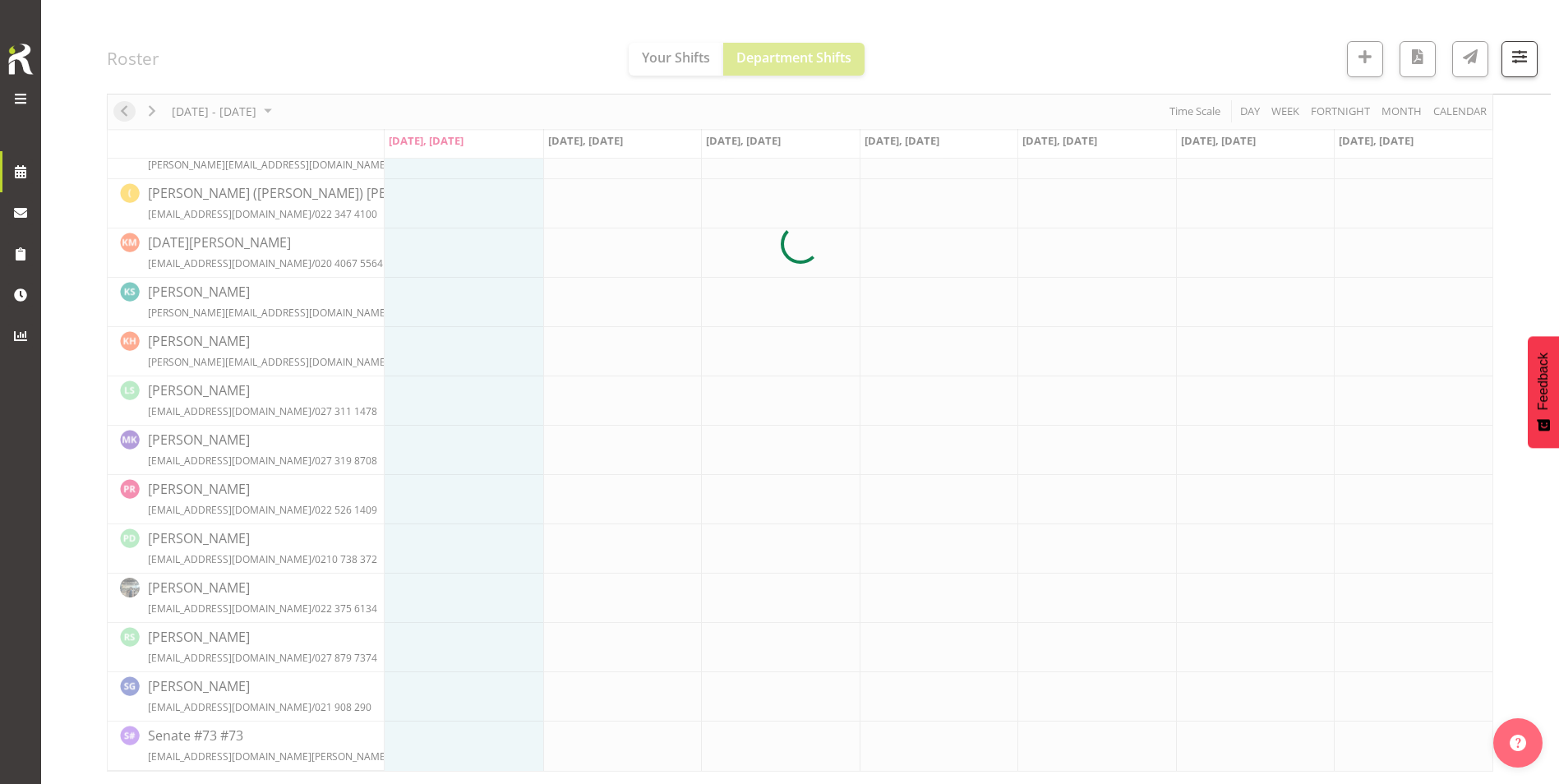
scroll to position [447, 0]
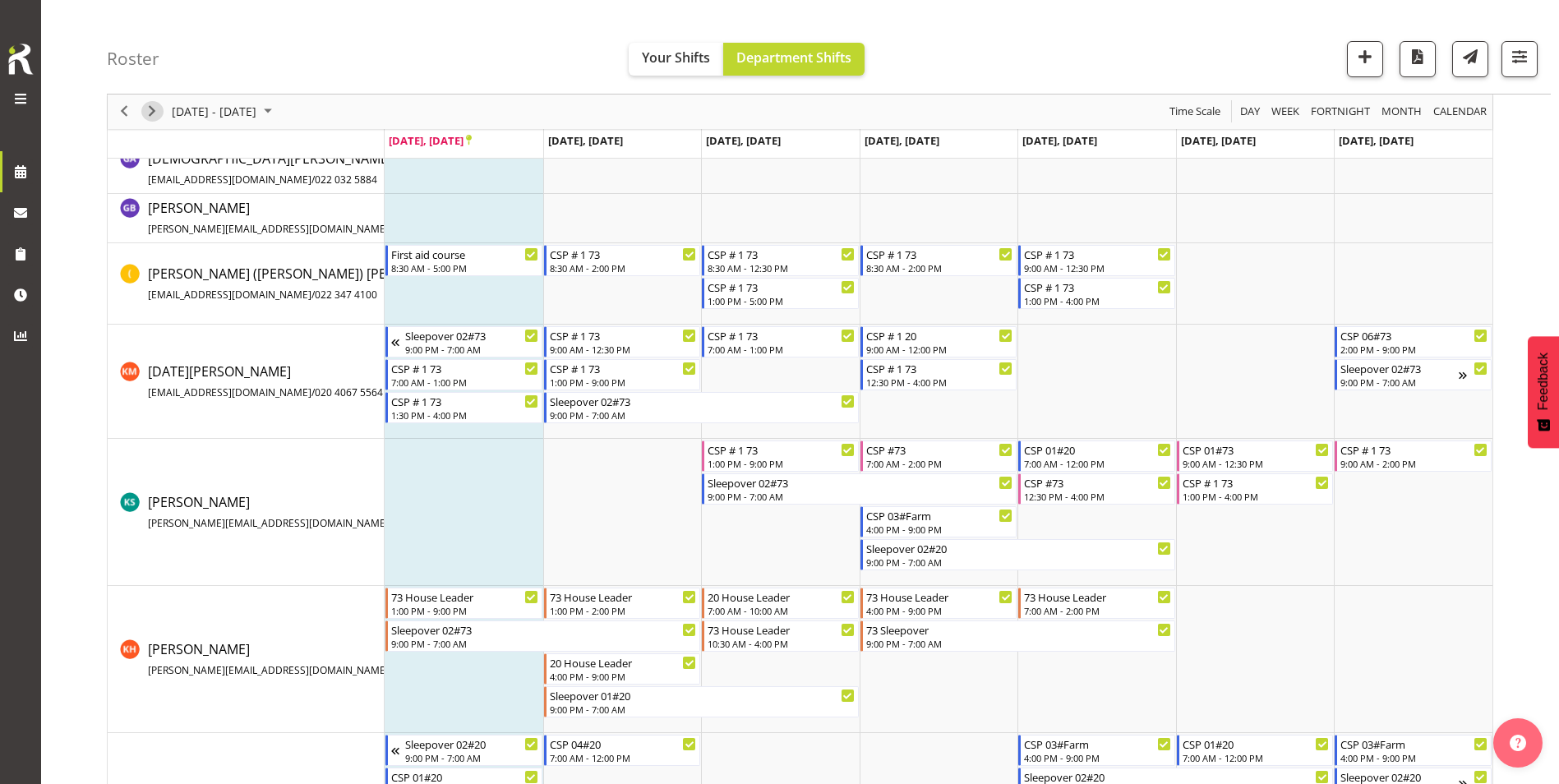
click at [156, 108] on span "Next" at bounding box center [152, 112] width 20 height 21
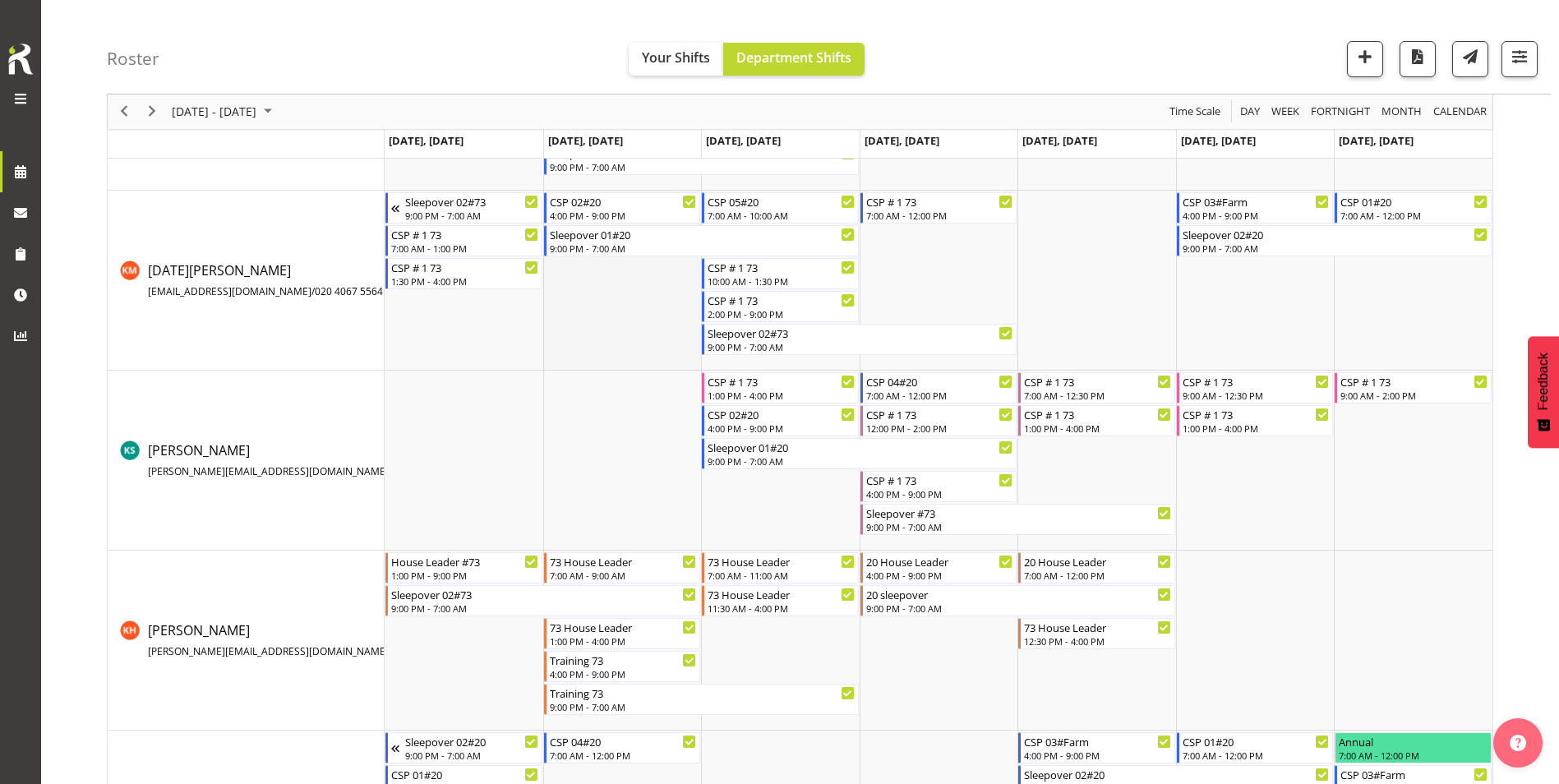
scroll to position [529, 0]
